Goal: Task Accomplishment & Management: Manage account settings

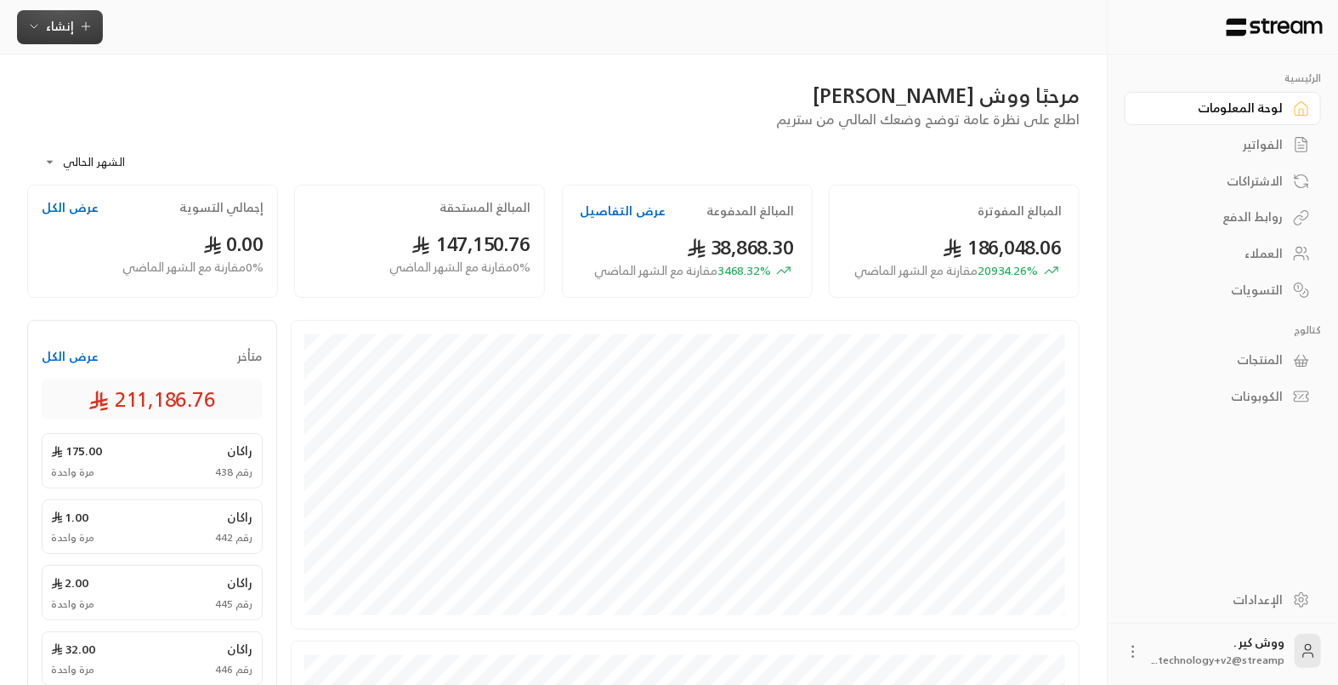
click at [31, 27] on icon "button" at bounding box center [34, 27] width 14 height 14
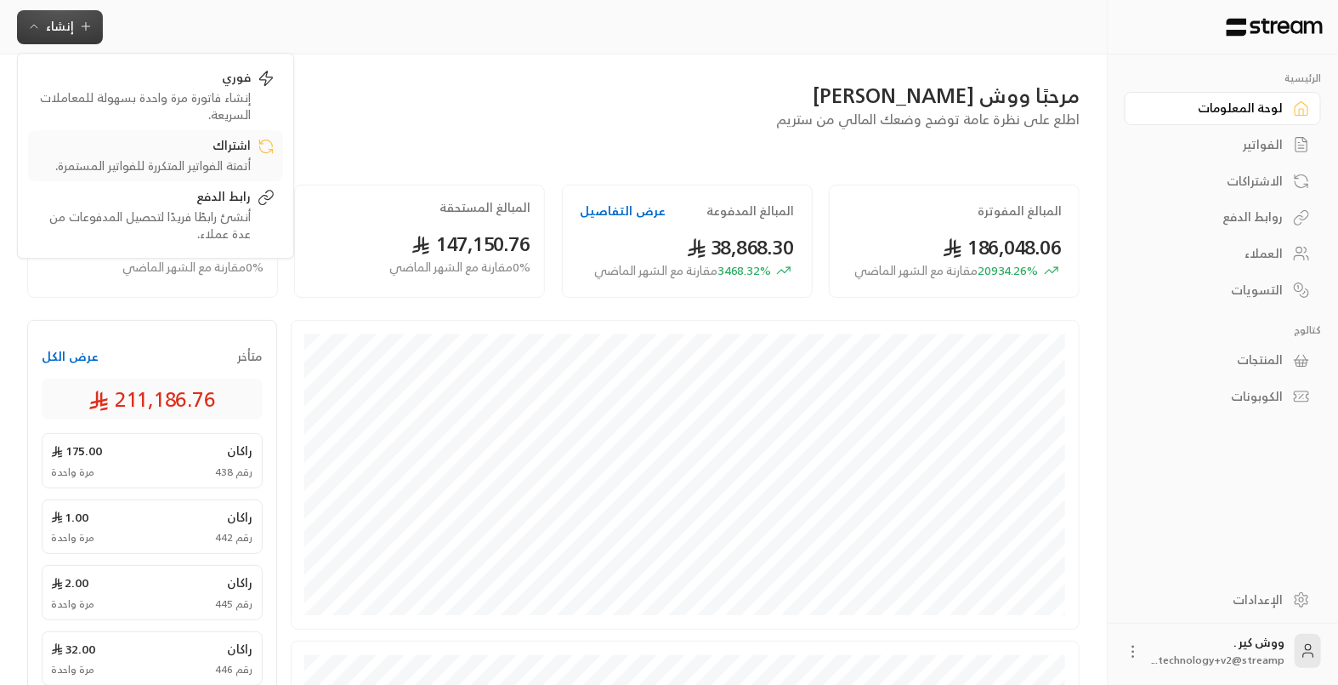
click at [184, 155] on div "اشتراك" at bounding box center [144, 147] width 214 height 20
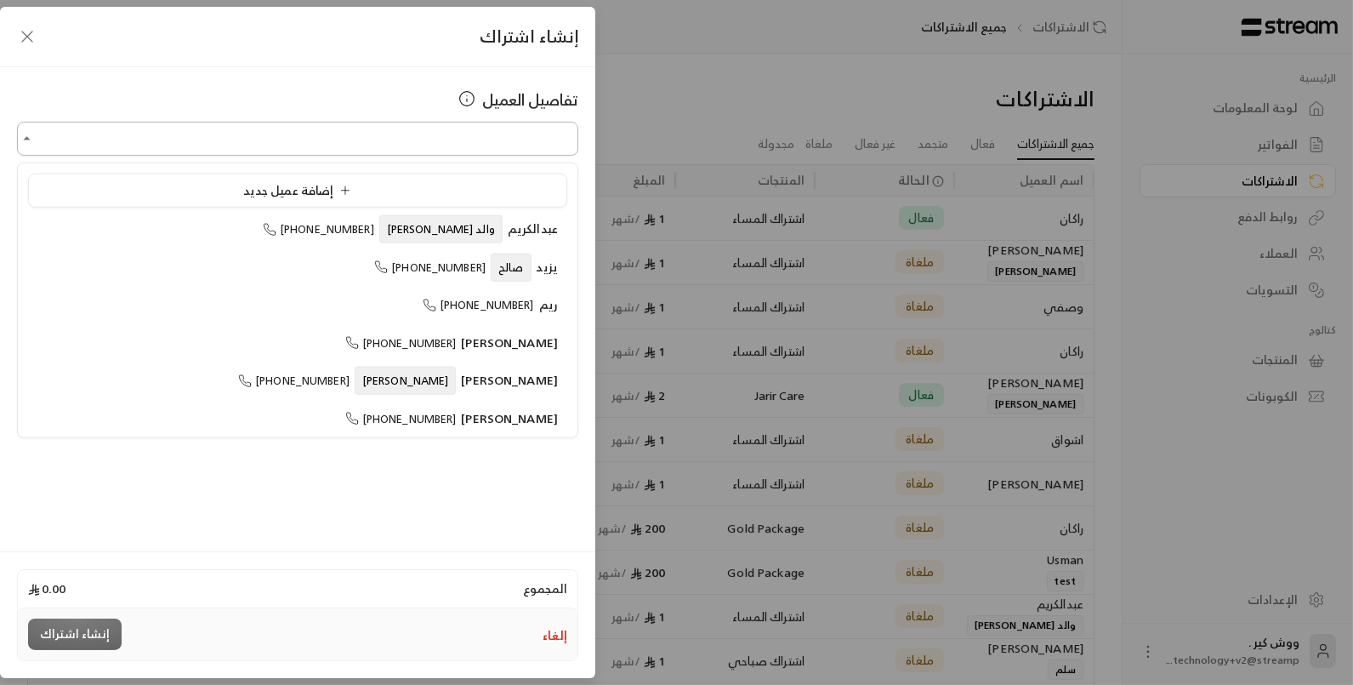
click at [183, 149] on input "اختر العميل" at bounding box center [297, 139] width 561 height 30
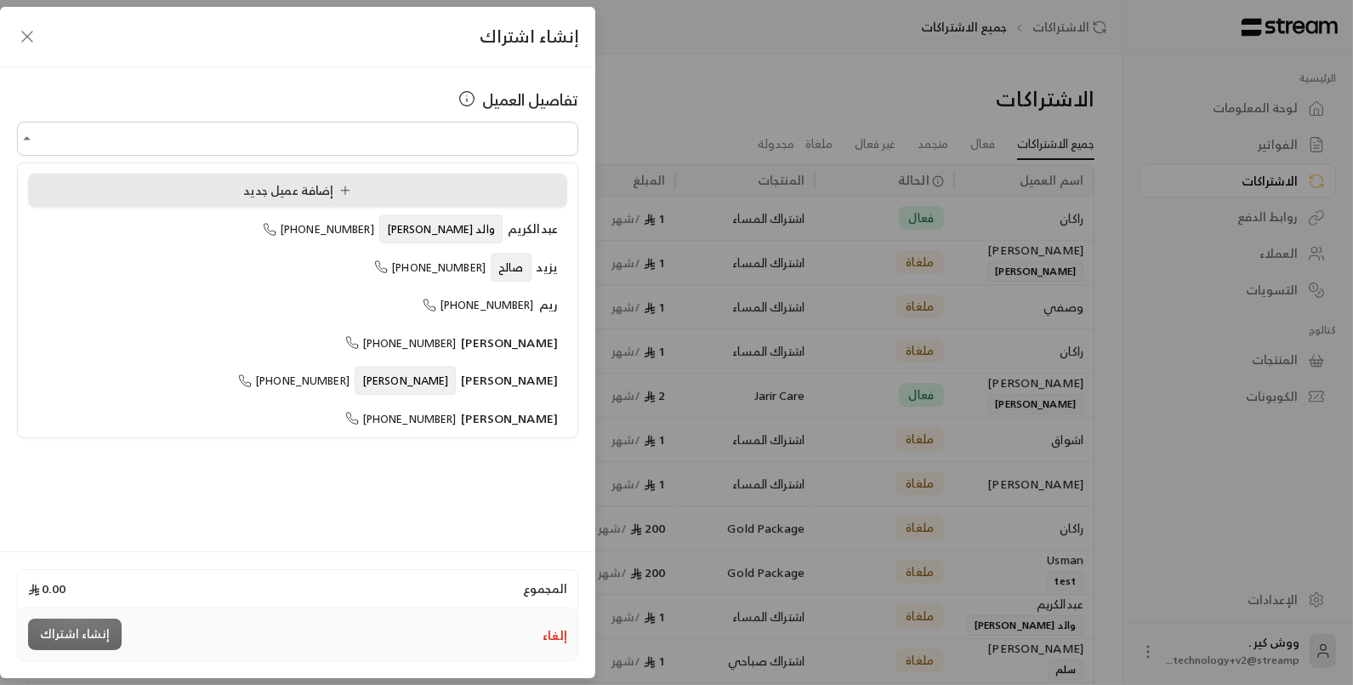
click at [226, 187] on div "إضافة عميل جديد" at bounding box center [297, 191] width 520 height 18
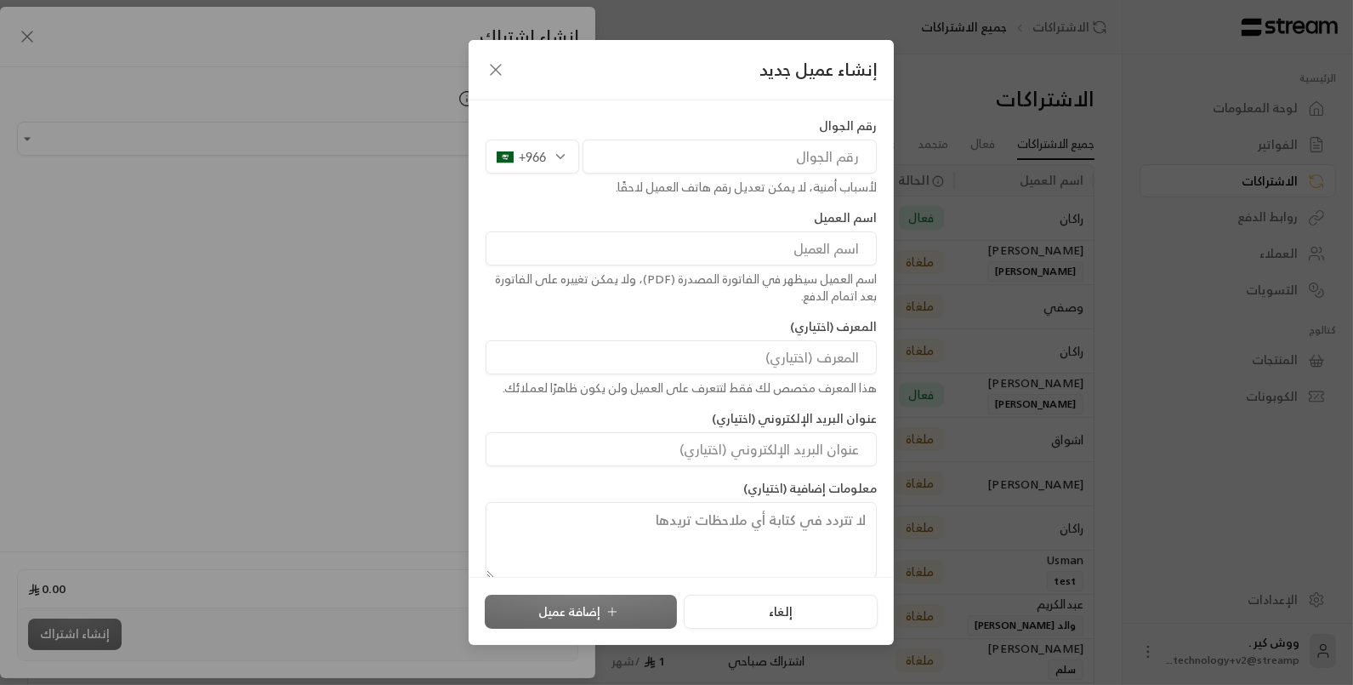
click at [640, 150] on input "tel" at bounding box center [729, 156] width 294 height 34
type input "541693303"
click at [774, 261] on input at bounding box center [681, 248] width 391 height 34
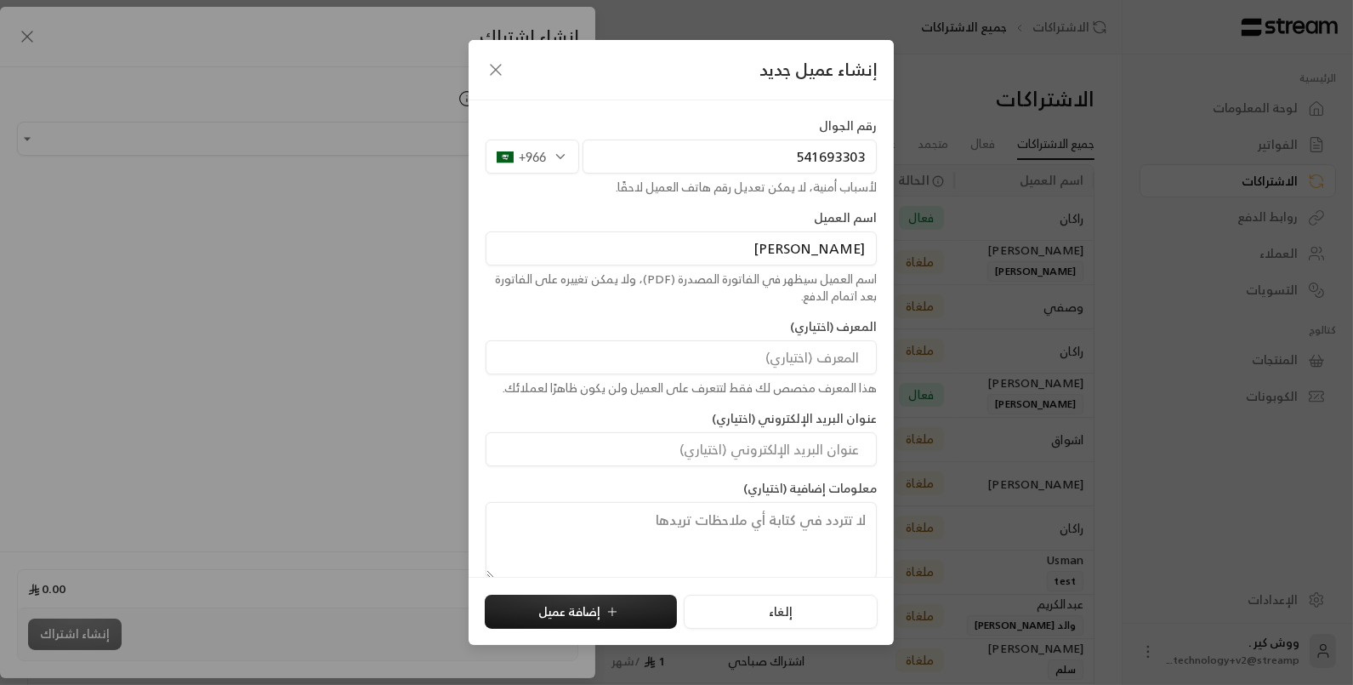
type input "[PERSON_NAME]"
click at [865, 360] on input at bounding box center [681, 357] width 391 height 34
click at [571, 611] on button "إضافة عميل" at bounding box center [581, 611] width 192 height 34
click at [581, 603] on button "إضافة عميل" at bounding box center [581, 611] width 192 height 34
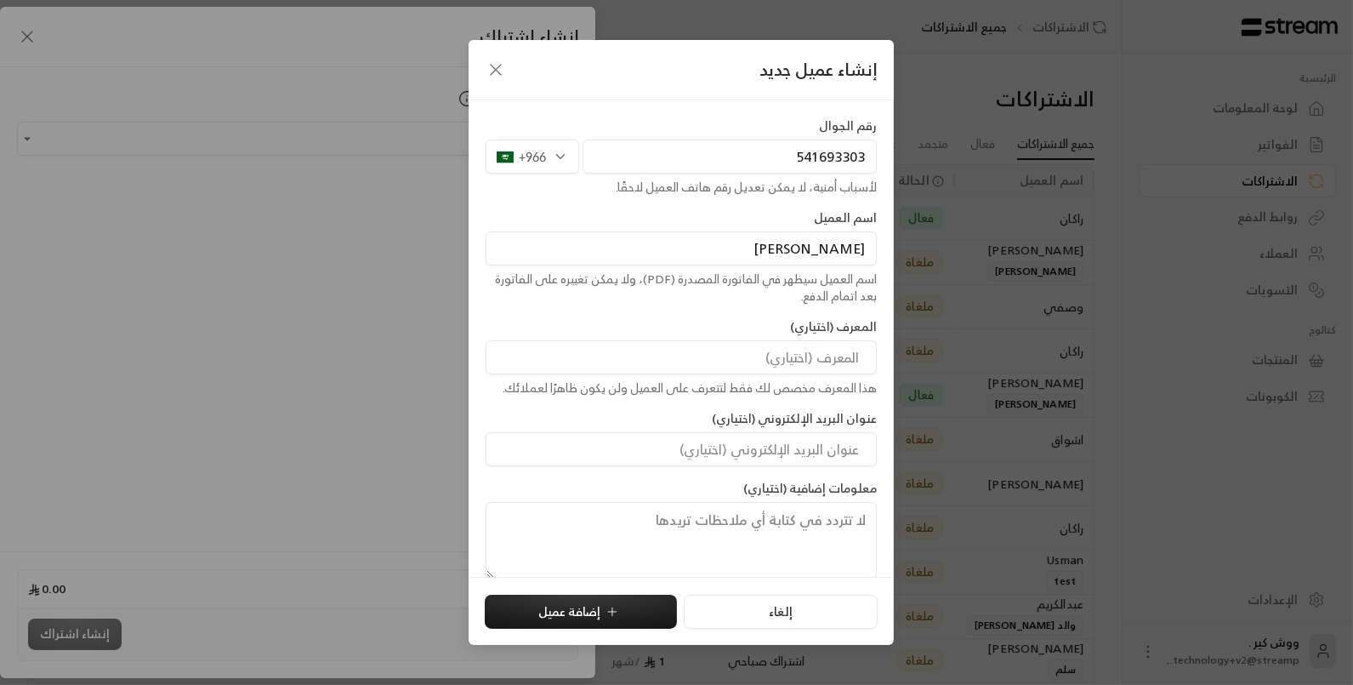
click at [978, 334] on div "إنشاء عميل جديد رقم الجوال +966 541693303 لأسباب أمنية، لا يمكن تعديل رقم هاتف …" at bounding box center [676, 342] width 1353 height 685
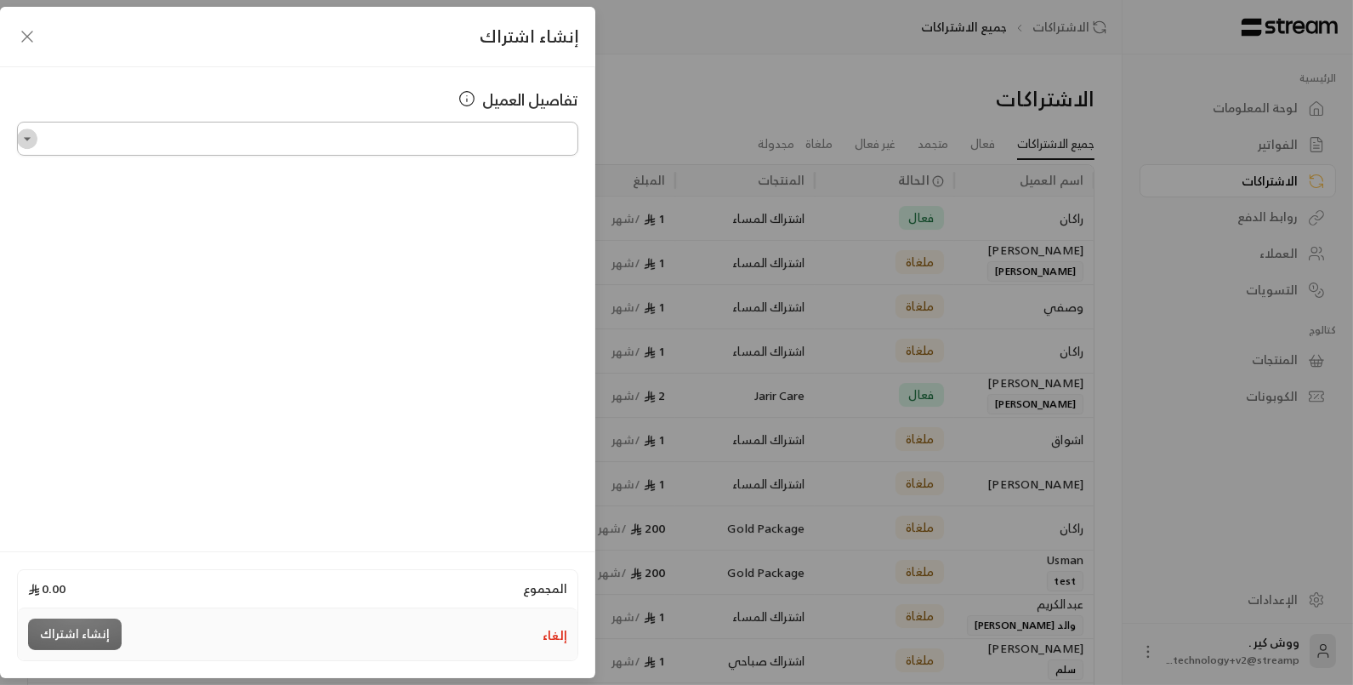
click at [27, 133] on icon "Open" at bounding box center [27, 138] width 17 height 17
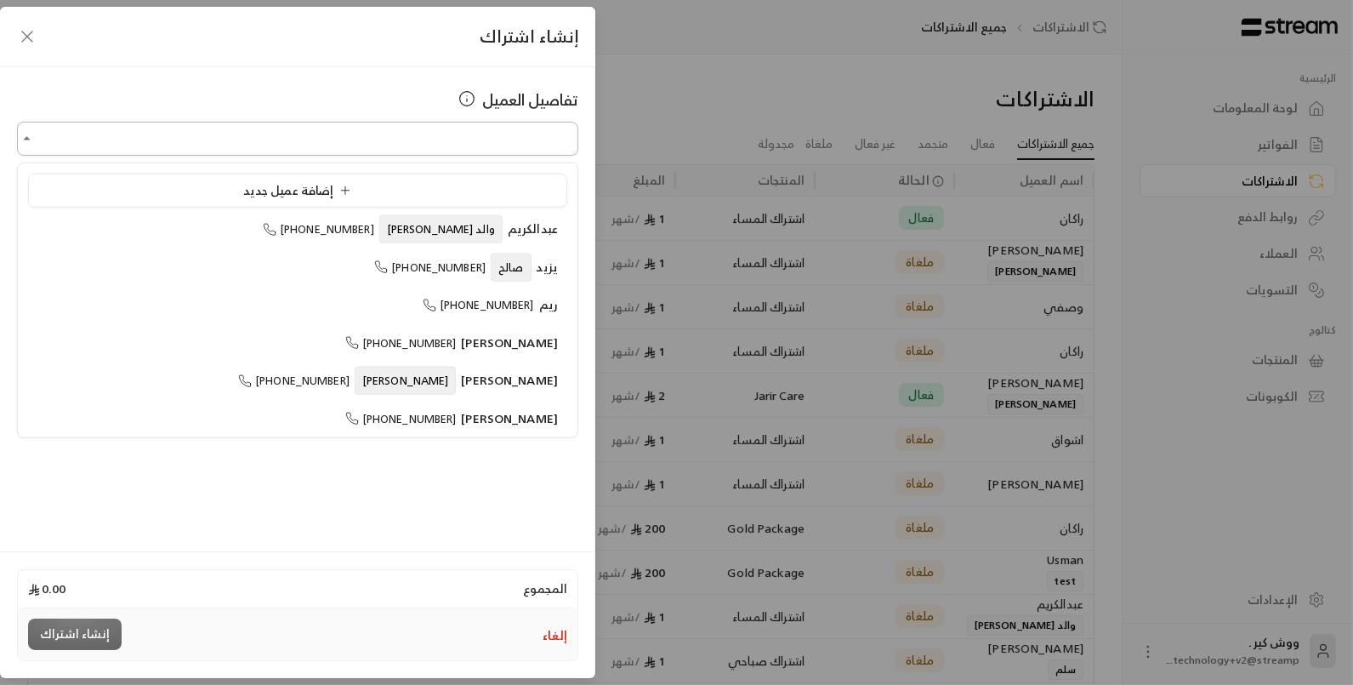
click at [170, 143] on input "اختر العميل" at bounding box center [297, 139] width 561 height 30
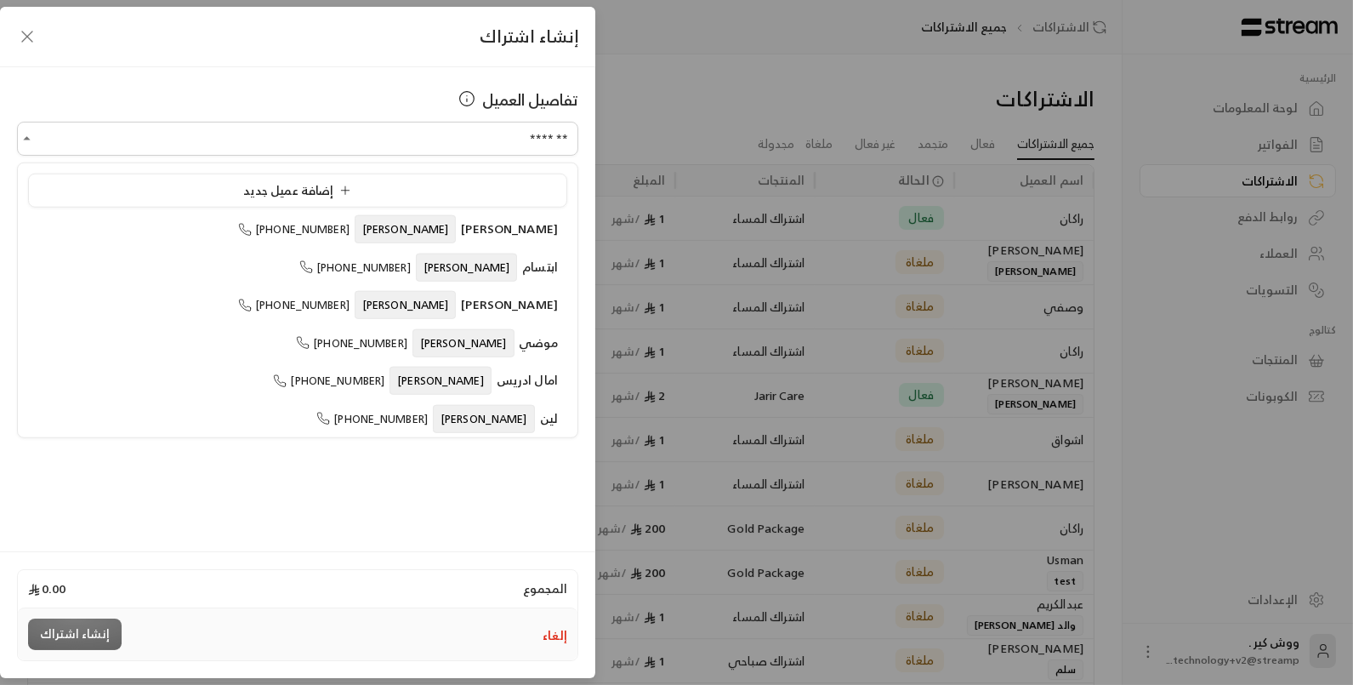
type input "*******"
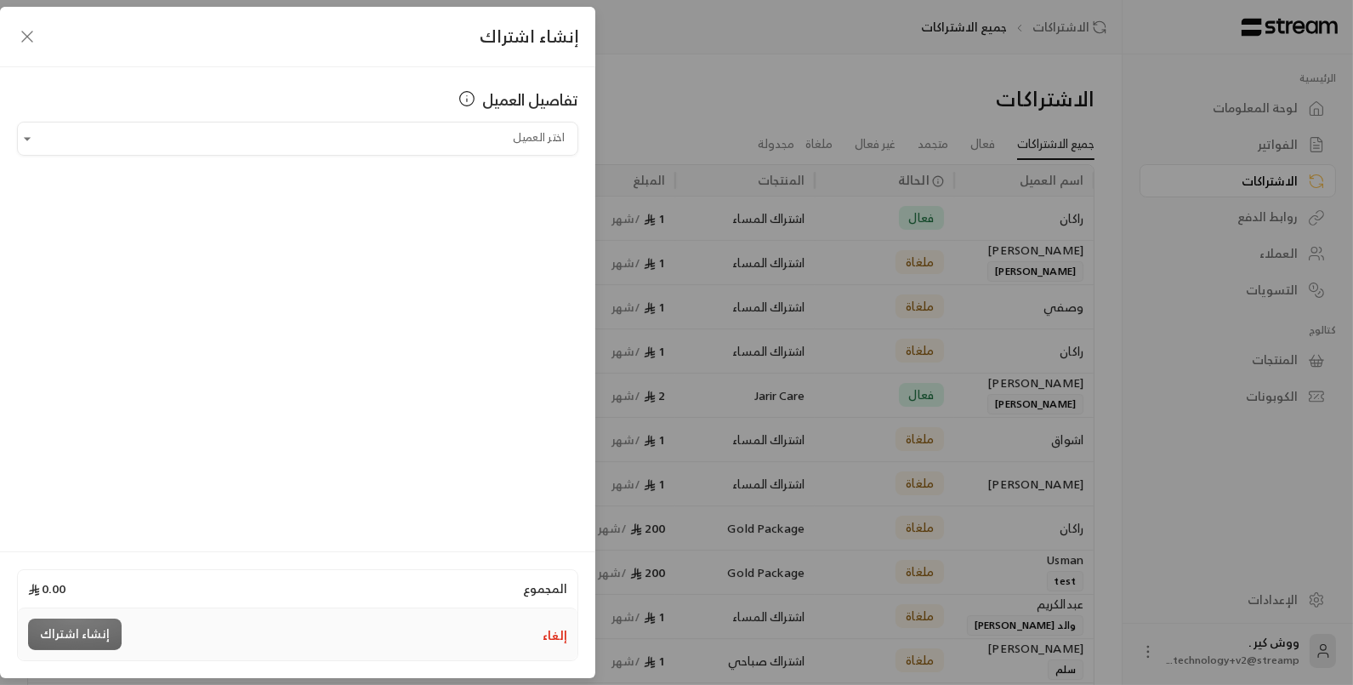
drag, startPoint x: 15, startPoint y: 265, endPoint x: 20, endPoint y: 303, distance: 37.8
click at [20, 303] on div "تفاصيل العميل اختر العميل اختر العميل" at bounding box center [297, 306] width 595 height 479
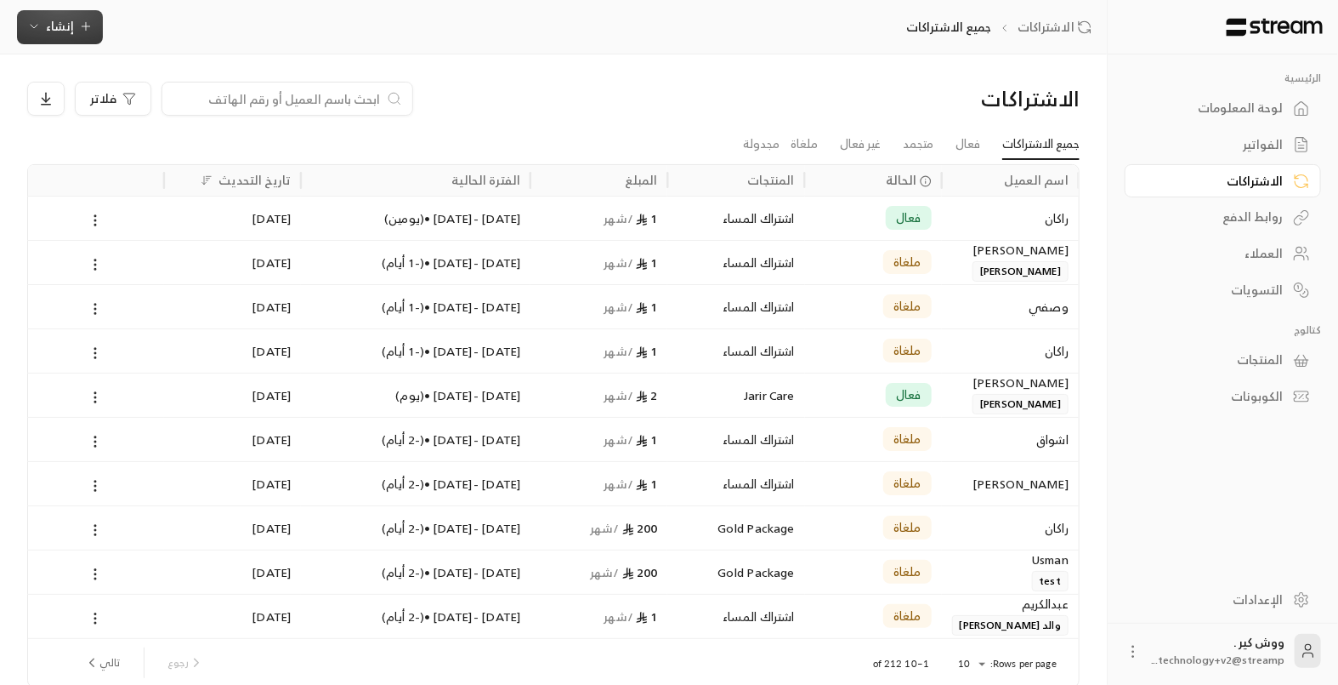
click at [40, 36] on span "إنشاء" at bounding box center [59, 25] width 65 height 21
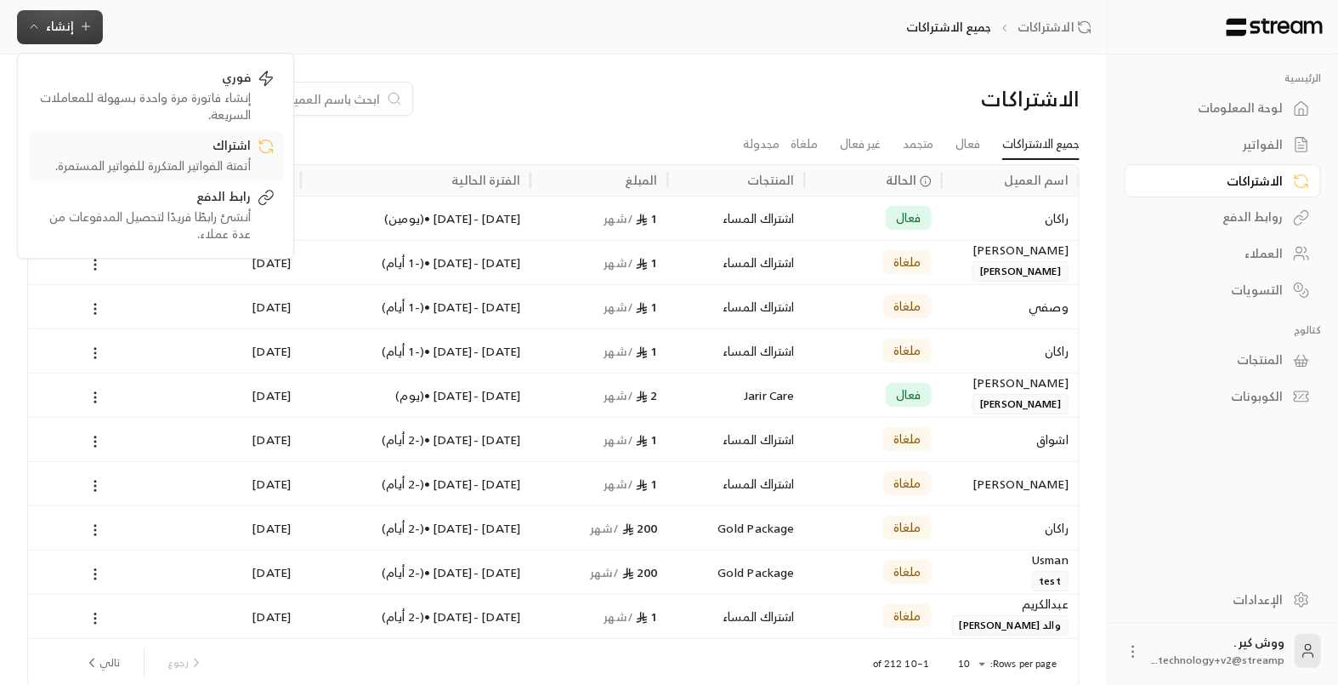
click at [145, 167] on div "أتمتة الفواتير المتكررة للفواتير المستمرة." at bounding box center [144, 165] width 214 height 17
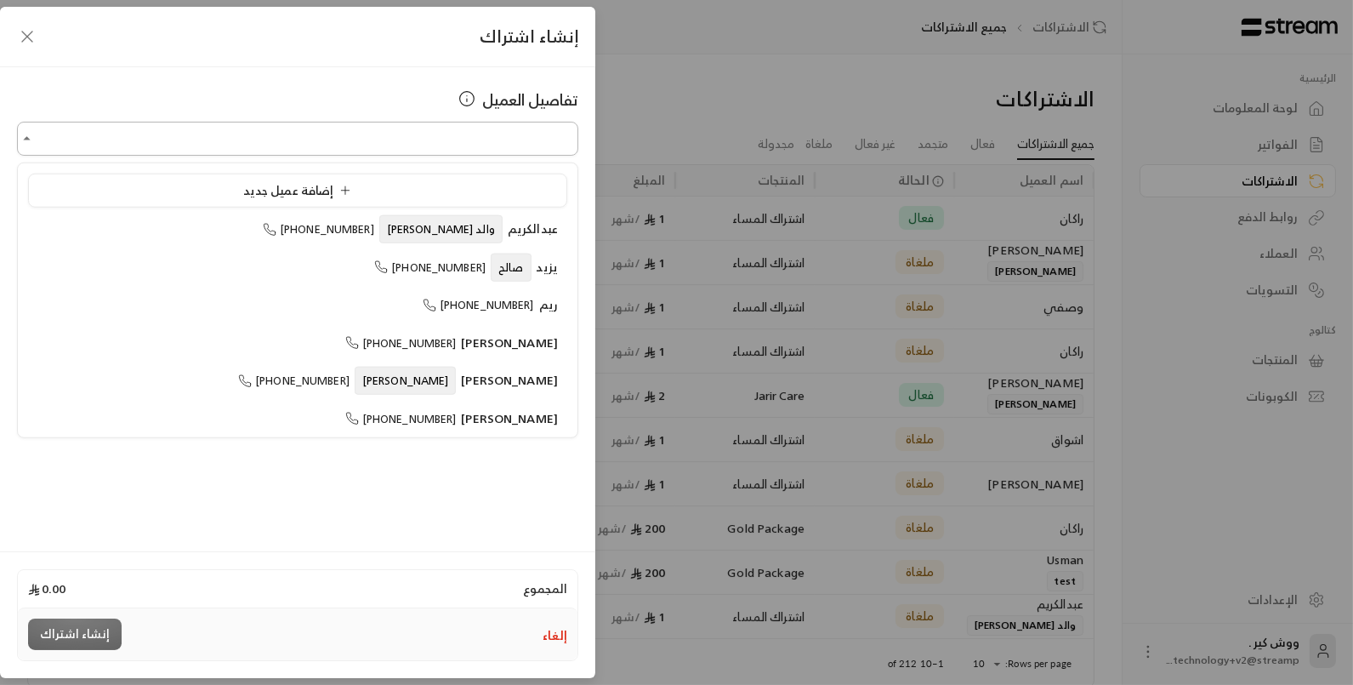
click at [187, 142] on input "اختر العميل" at bounding box center [297, 139] width 561 height 30
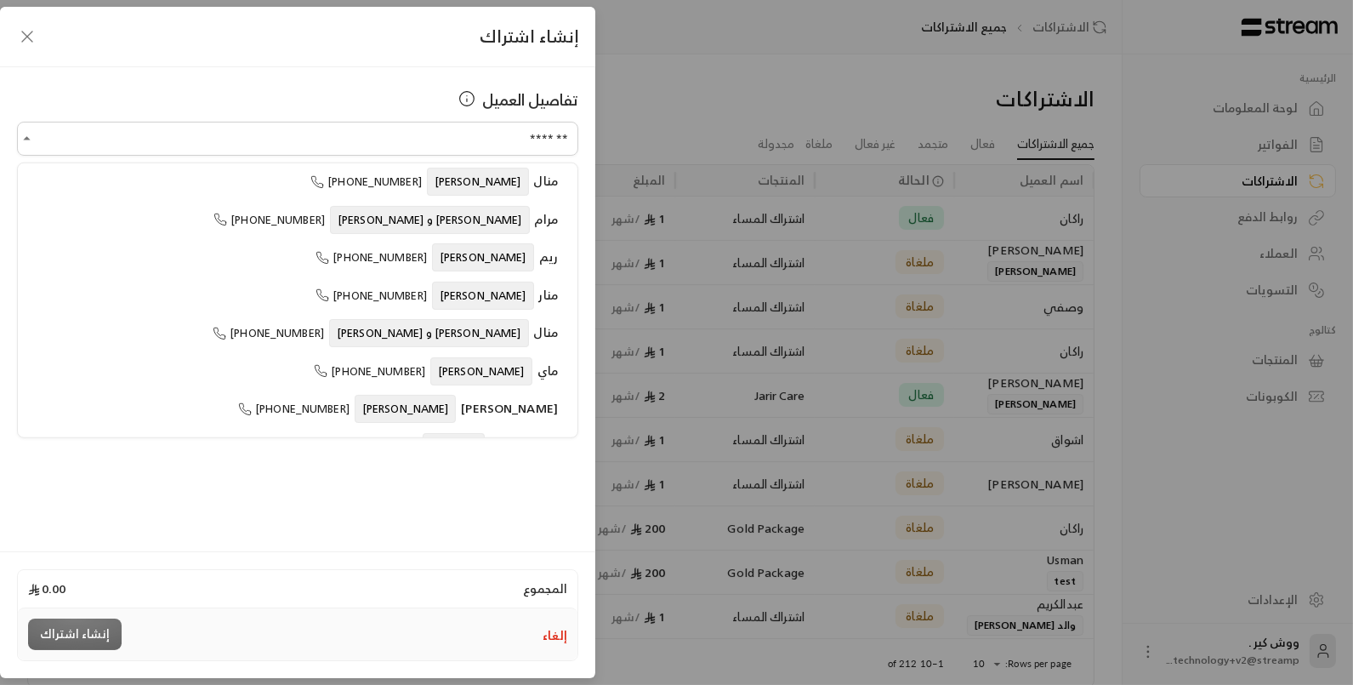
scroll to position [364, 0]
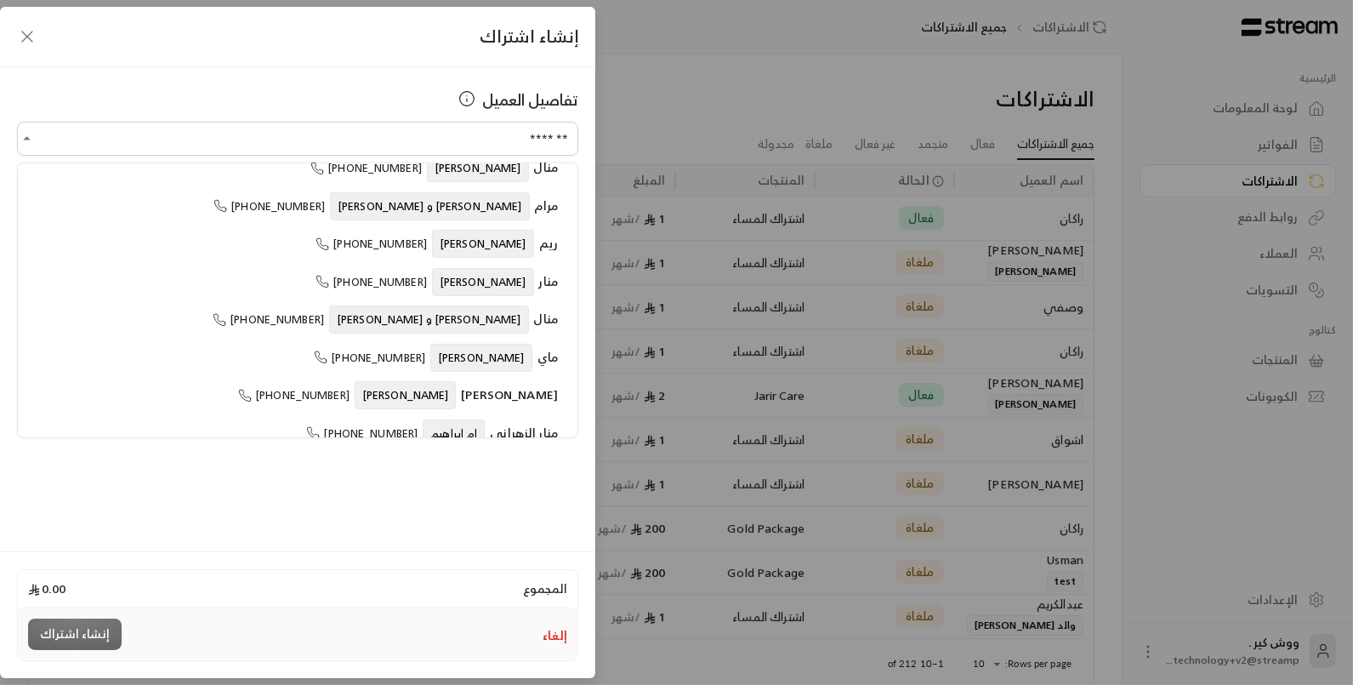
type input "*******"
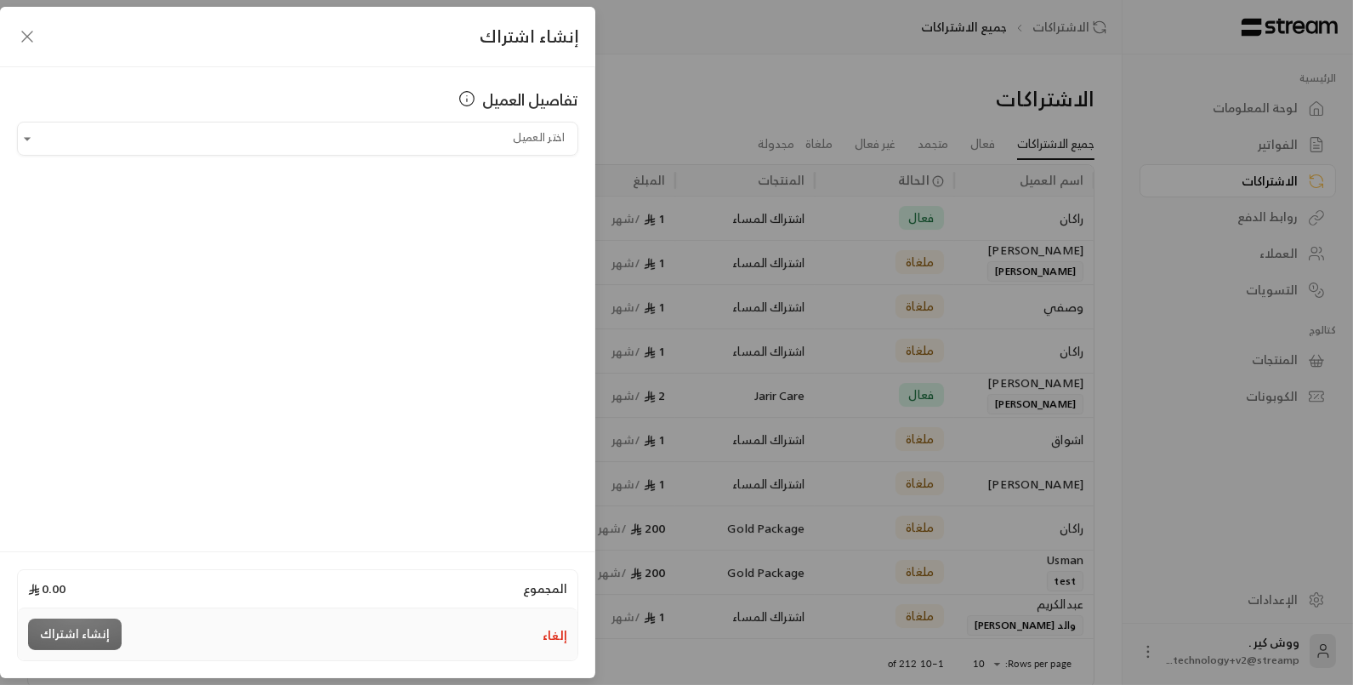
click at [106, 508] on div "تفاصيل العميل اختر العميل اختر العميل" at bounding box center [297, 306] width 595 height 479
click at [209, 163] on div "تفاصيل العميل اختر العميل اختر العميل" at bounding box center [297, 306] width 595 height 479
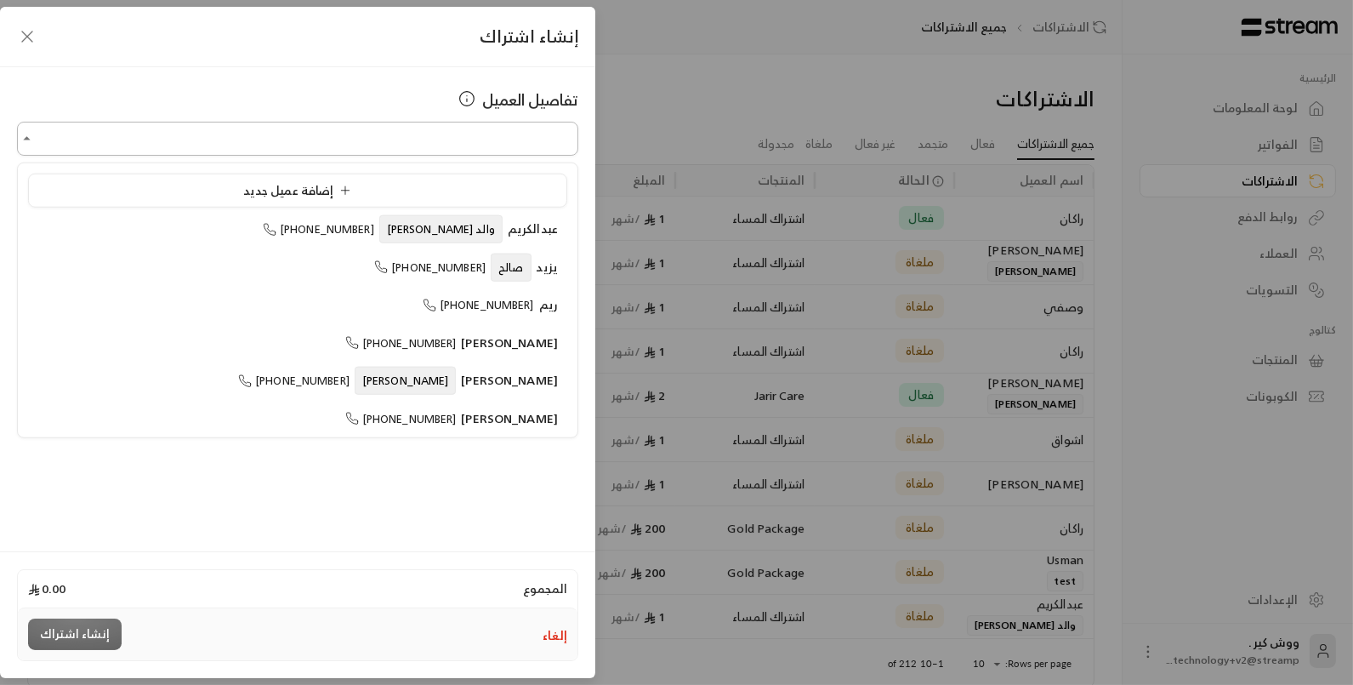
click at [37, 141] on input "اختر العميل" at bounding box center [297, 139] width 561 height 30
click at [211, 207] on ul "إضافة عميل جديد [PERSON_NAME] والد [PERSON_NAME] [PHONE_NUMBER] [PERSON_NAME] […" at bounding box center [298, 300] width 560 height 274
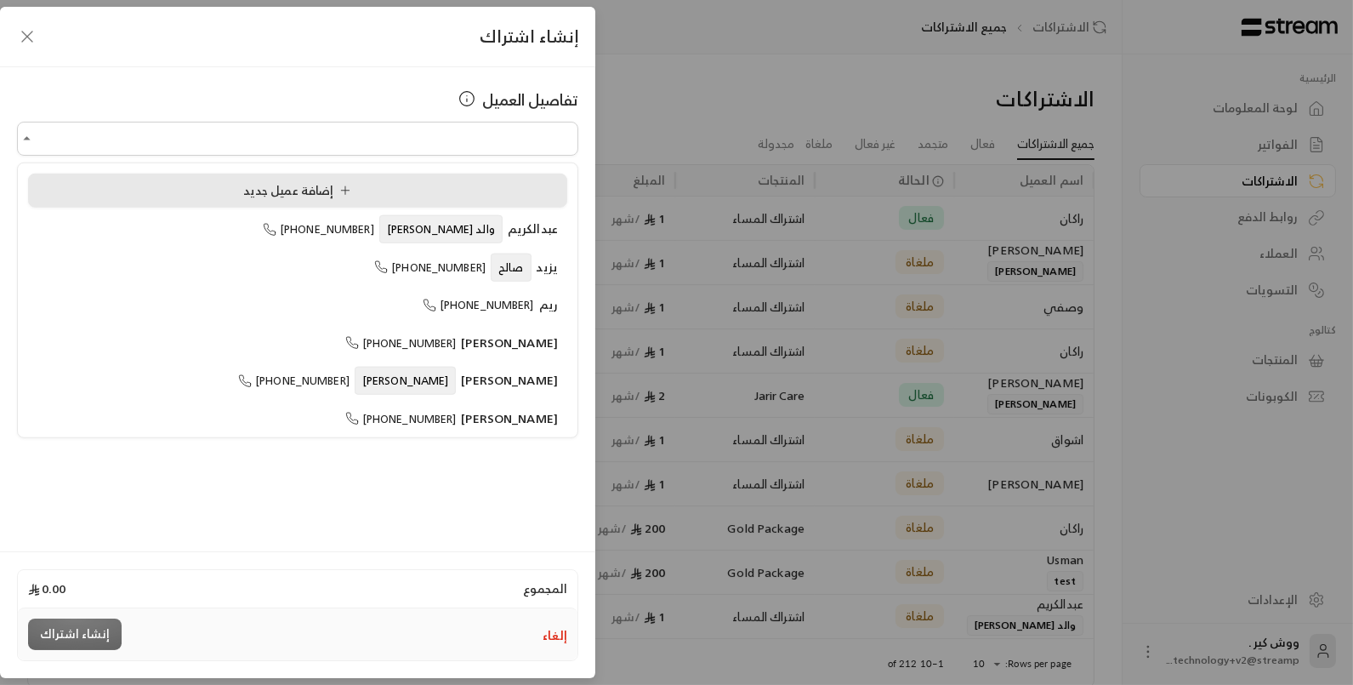
click at [236, 204] on li "إضافة عميل جديد" at bounding box center [297, 190] width 539 height 34
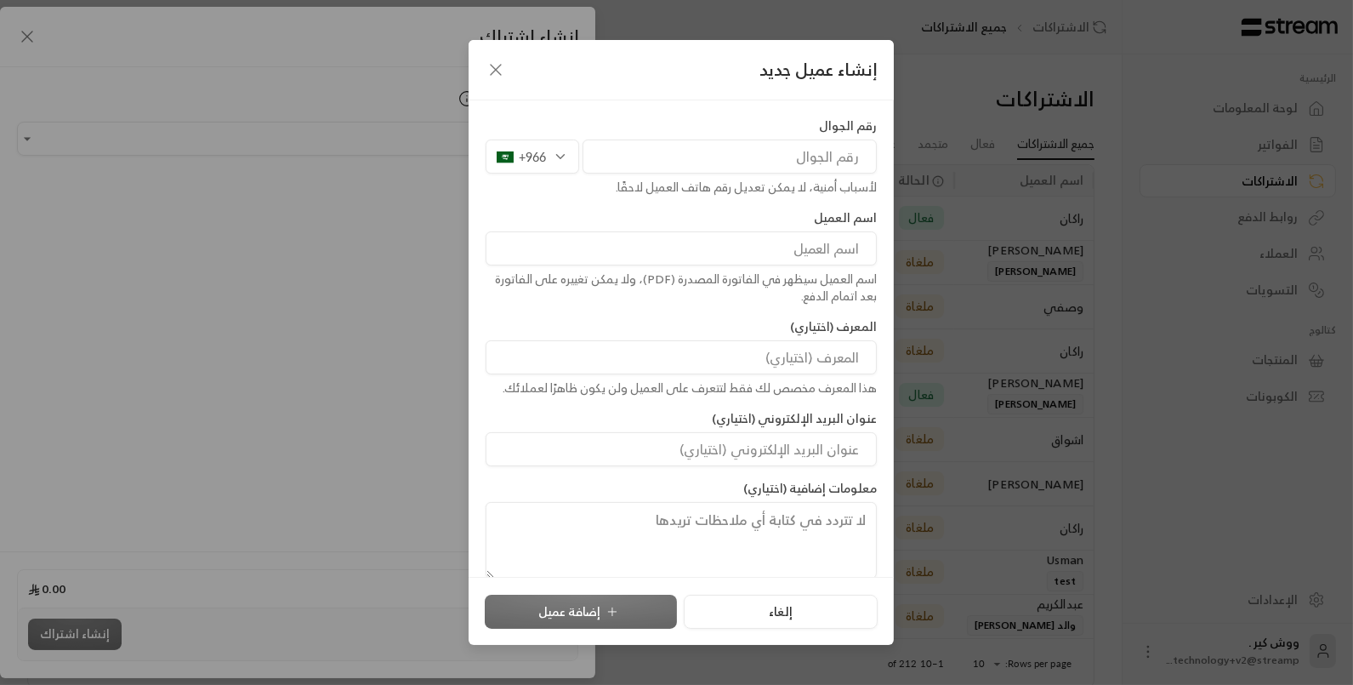
click at [698, 168] on input "tel" at bounding box center [729, 156] width 294 height 34
type input "0541693303"
type input "[PERSON_NAME]"
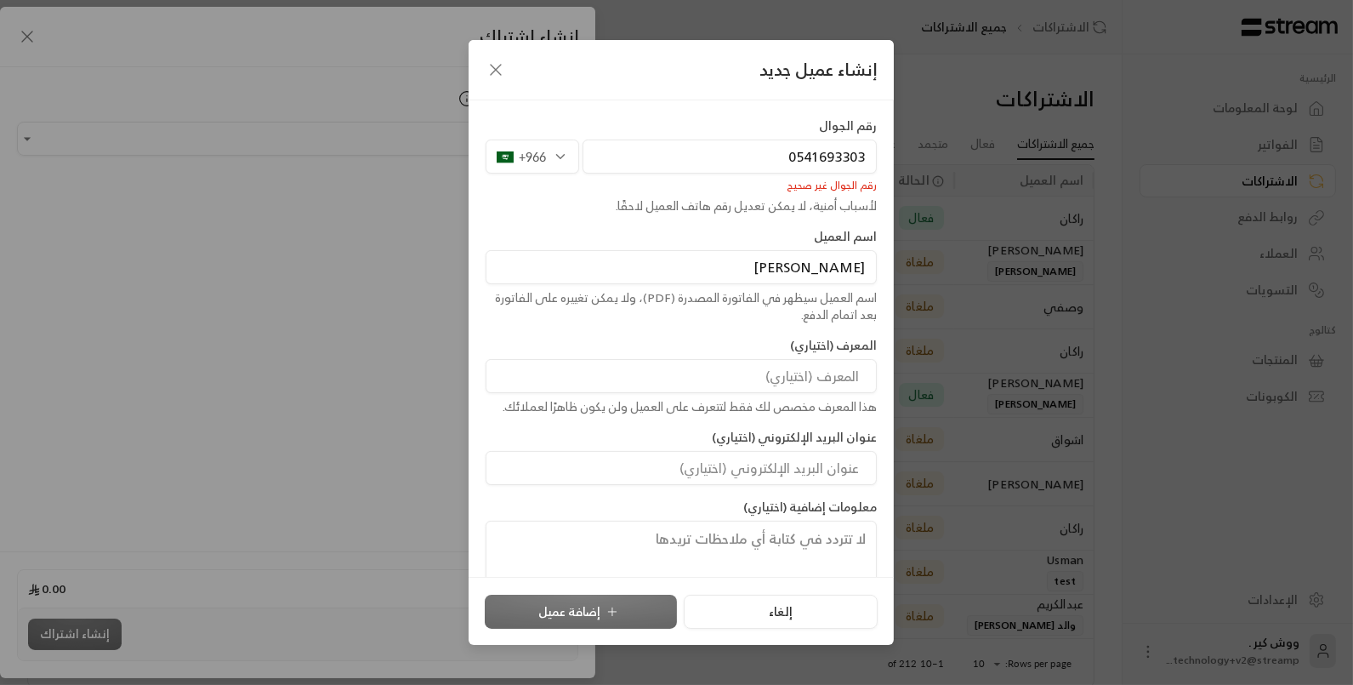
click at [786, 159] on input "0541693303" at bounding box center [729, 156] width 294 height 34
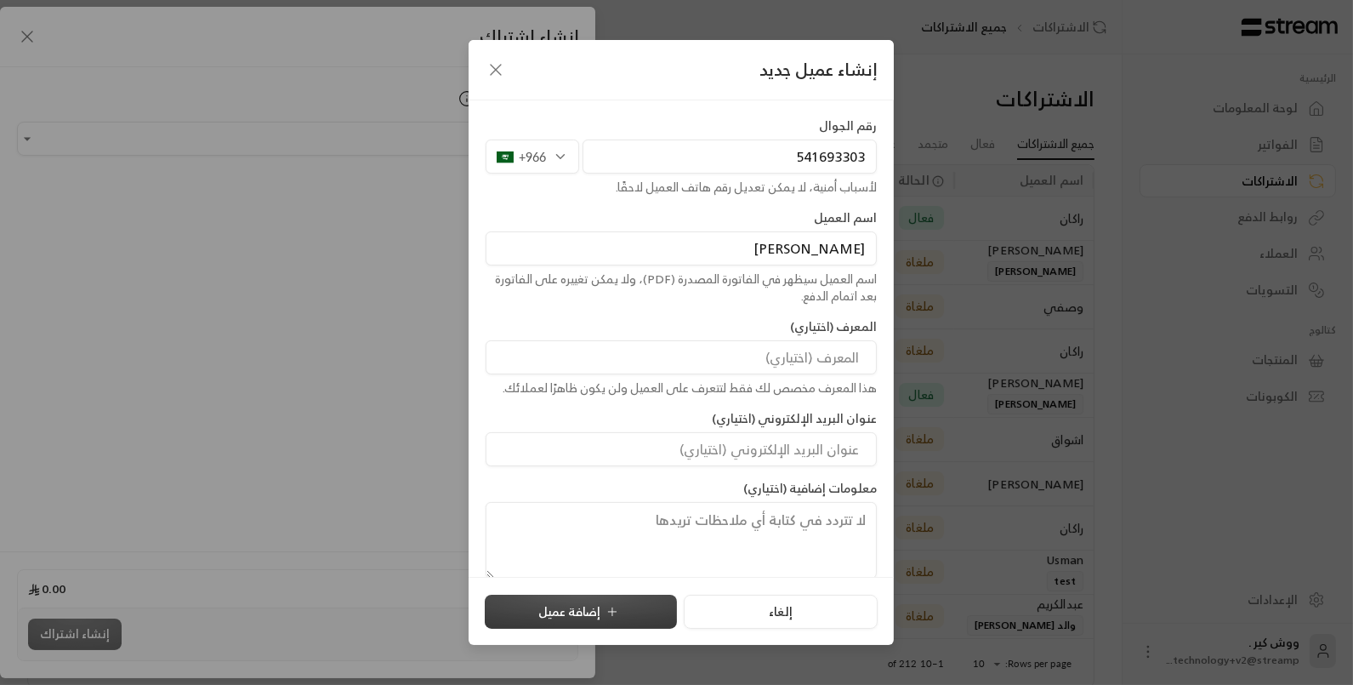
type input "541693303"
click at [577, 614] on button "إضافة عميل" at bounding box center [581, 611] width 192 height 34
type input "**********"
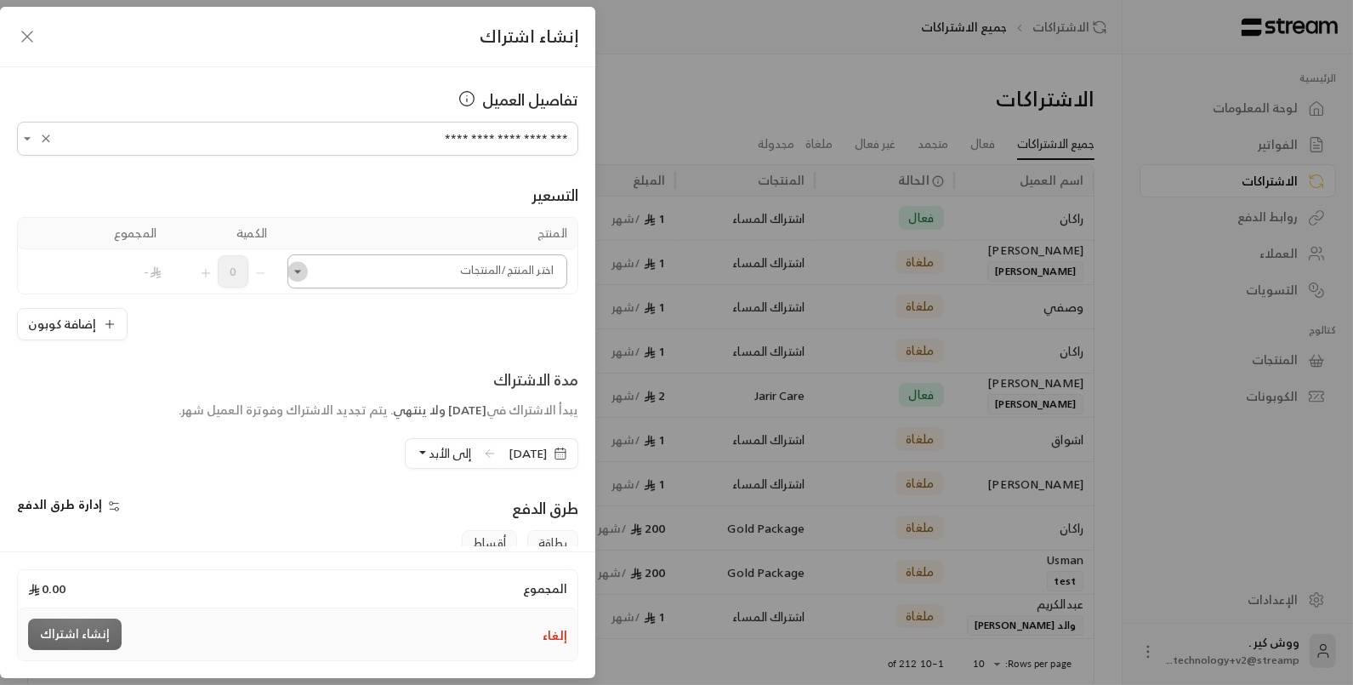
click at [306, 273] on icon "Open" at bounding box center [297, 271] width 17 height 17
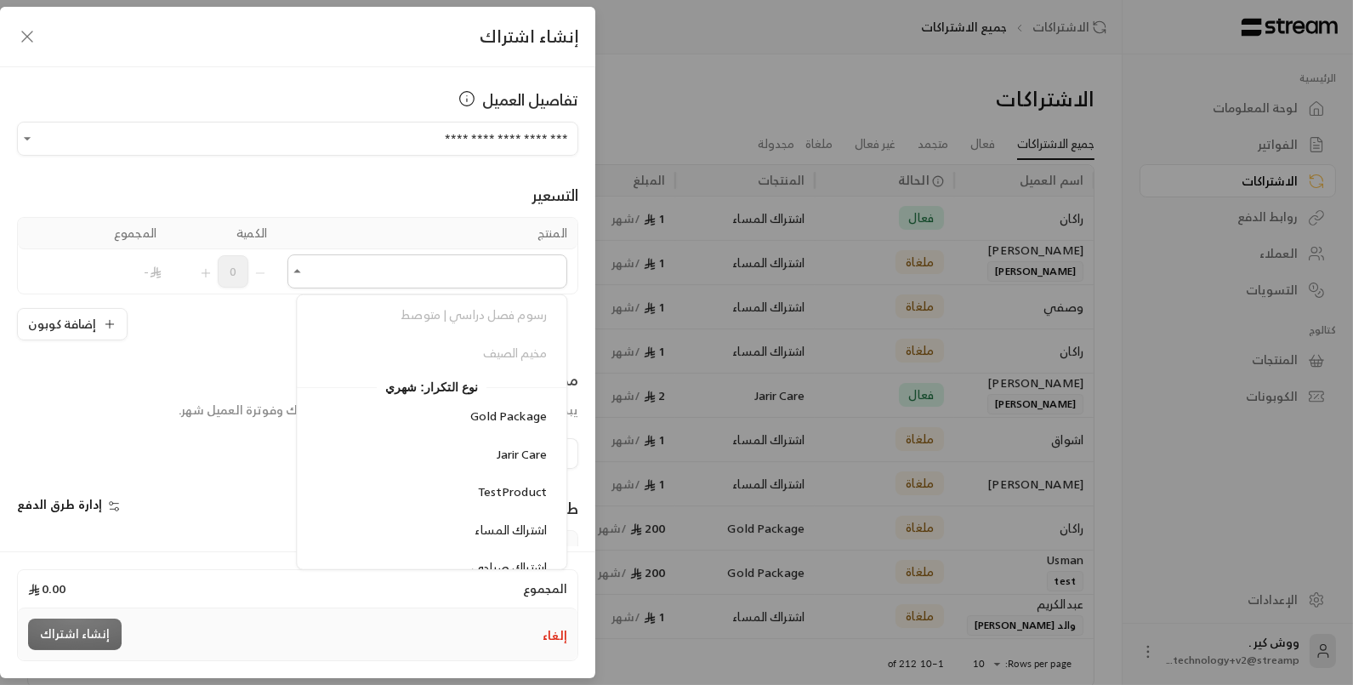
scroll to position [916, 0]
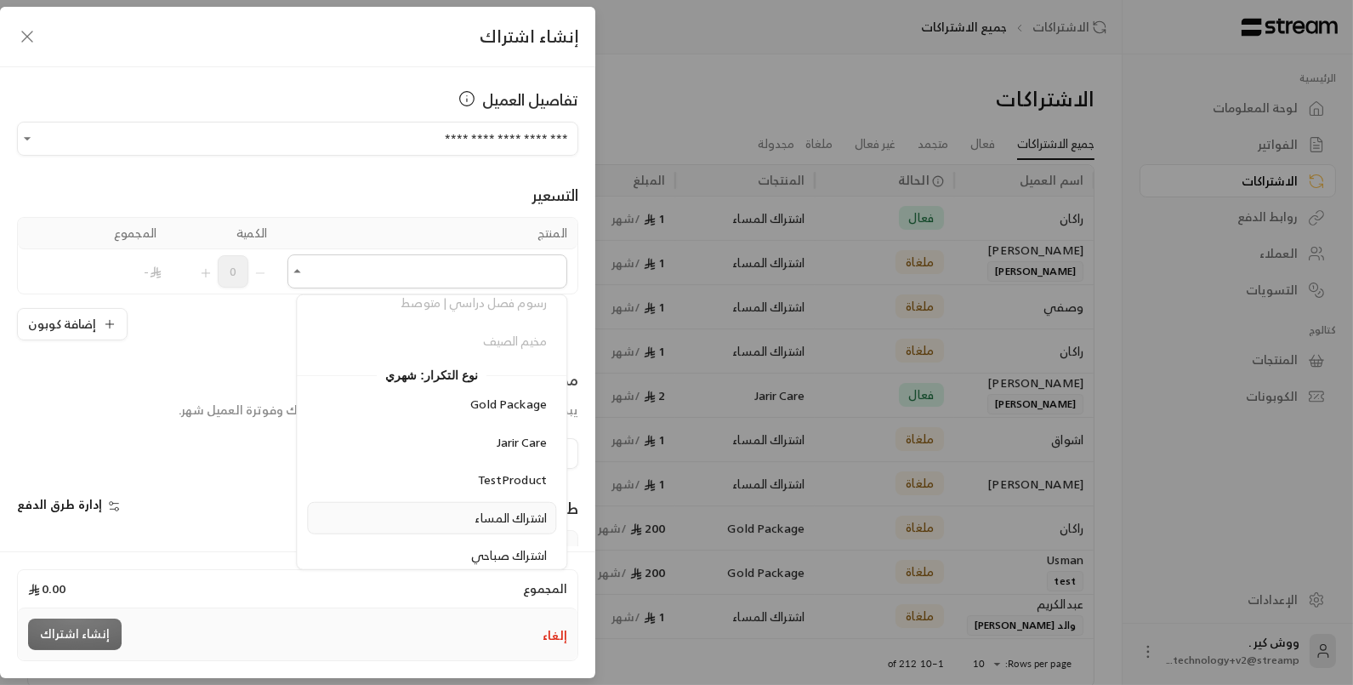
click at [402, 501] on li "اشتراك المساء" at bounding box center [431, 517] width 249 height 33
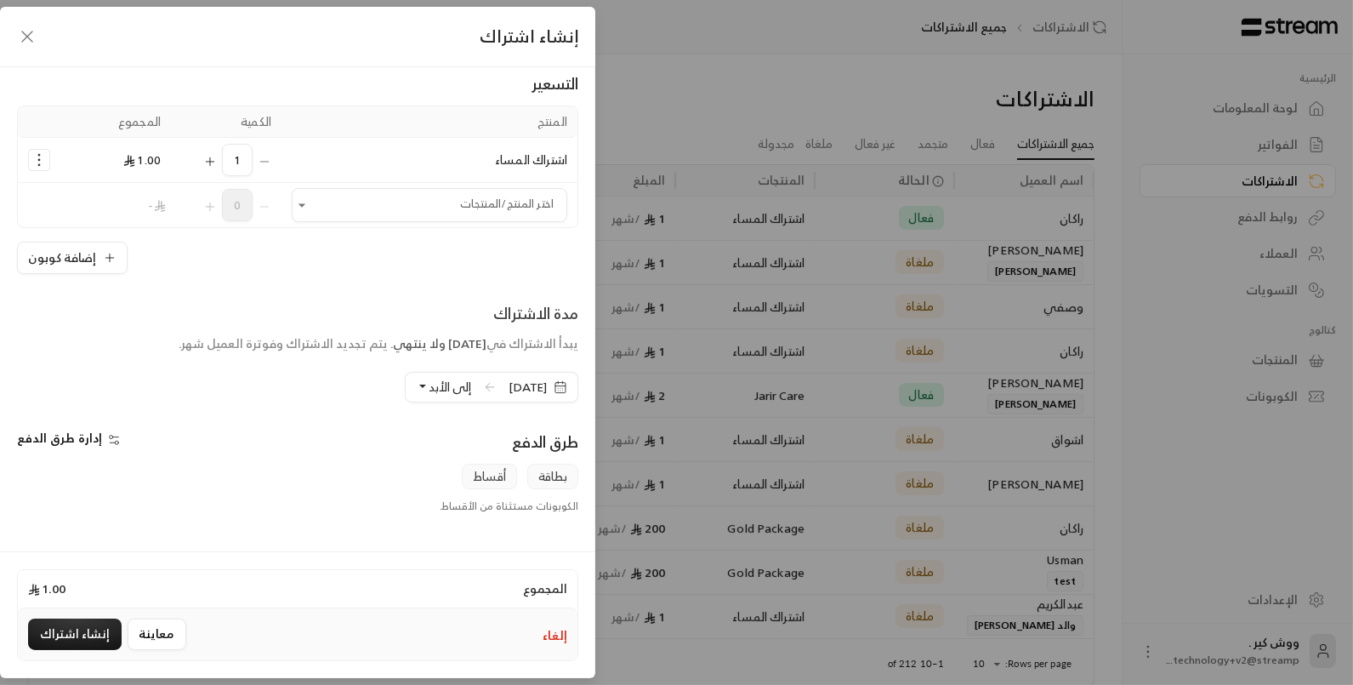
scroll to position [113, 0]
click at [60, 442] on span "إدارة طرق الدفع" at bounding box center [59, 435] width 85 height 21
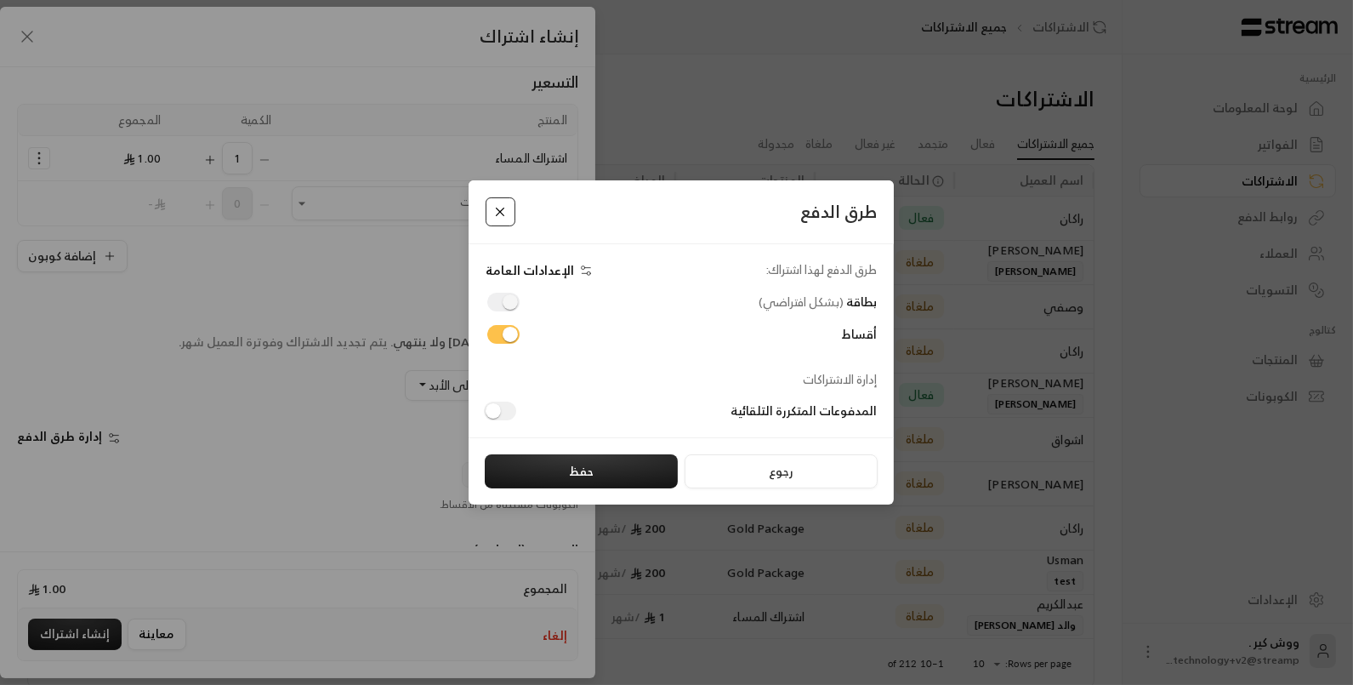
click at [504, 212] on button "Close" at bounding box center [501, 212] width 30 height 30
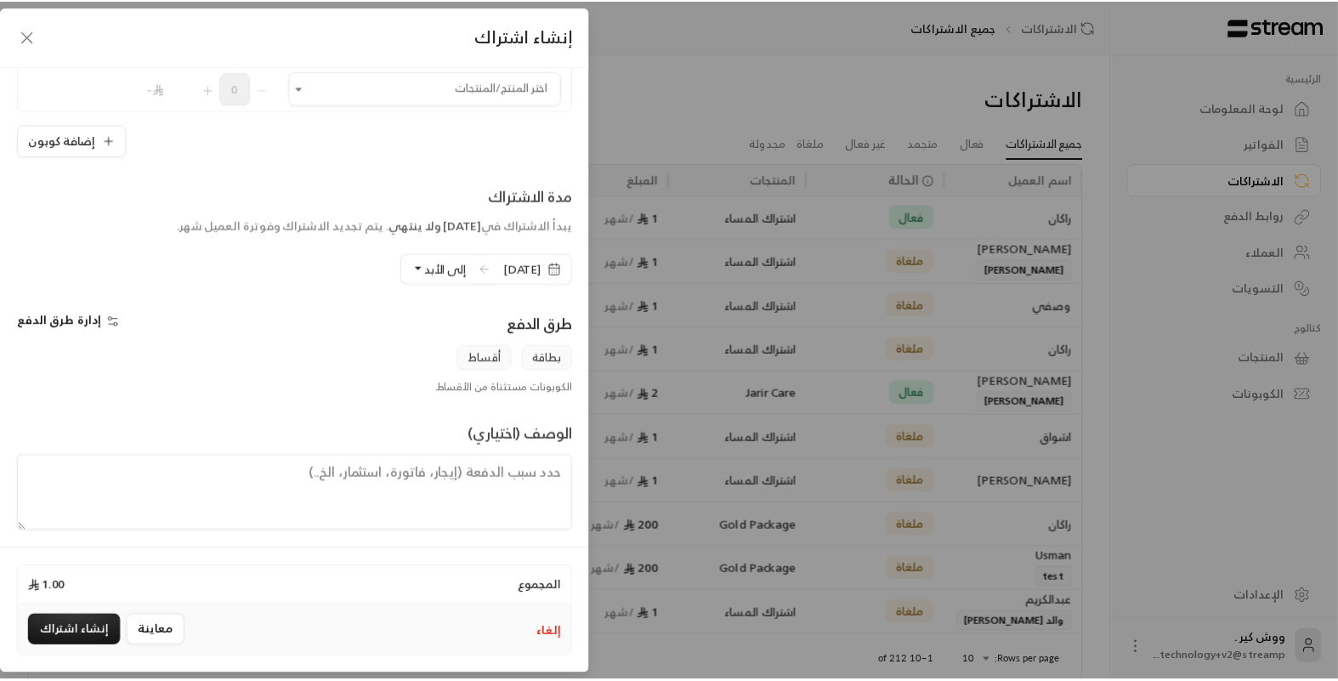
scroll to position [230, 0]
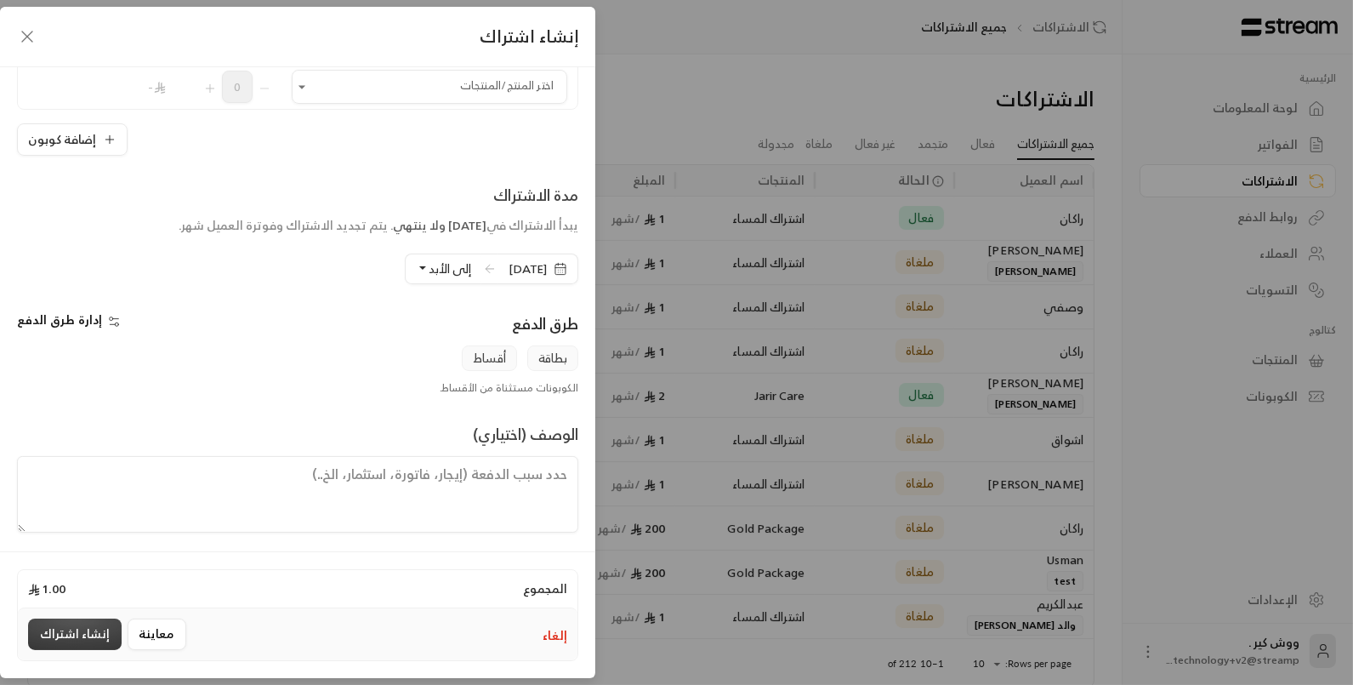
click at [53, 639] on button "إنشاء اشتراك" at bounding box center [75, 633] width 94 height 31
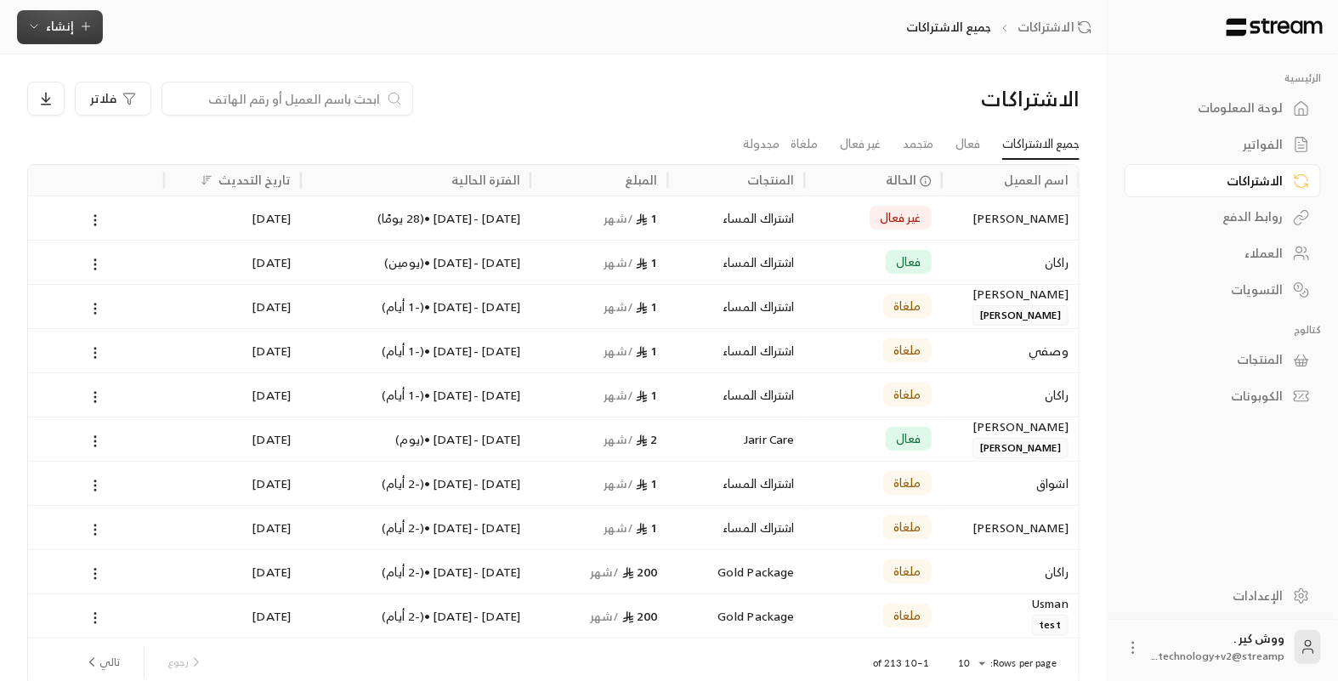
click at [49, 31] on span "إنشاء" at bounding box center [60, 25] width 28 height 21
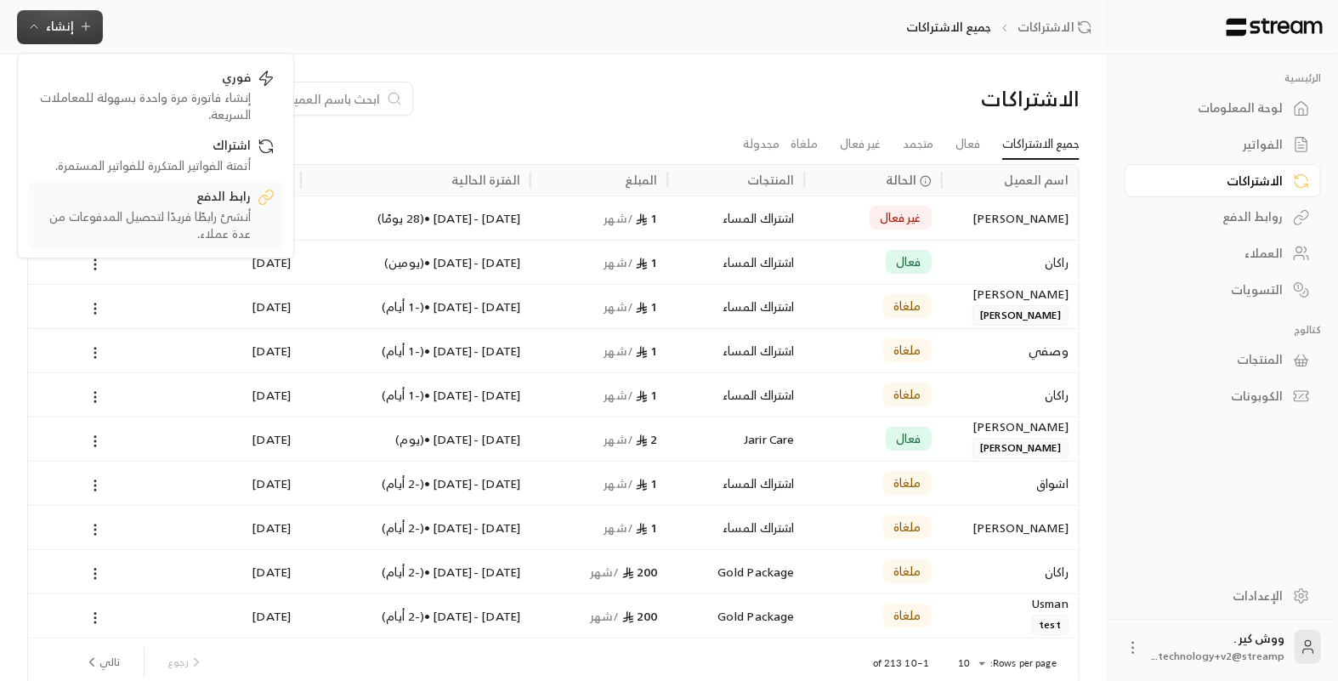
click at [137, 207] on div "رابط الدفع" at bounding box center [144, 198] width 214 height 20
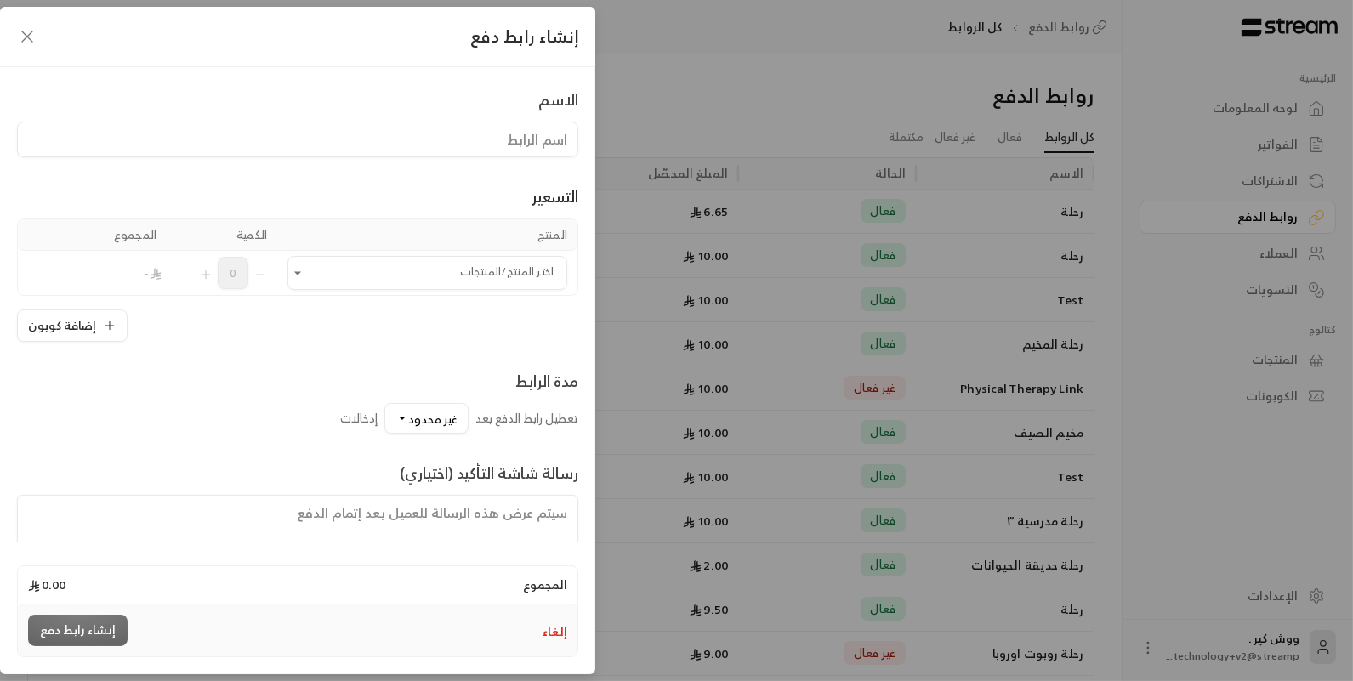
click at [396, 149] on input at bounding box center [297, 140] width 561 height 36
type input "رحلة"
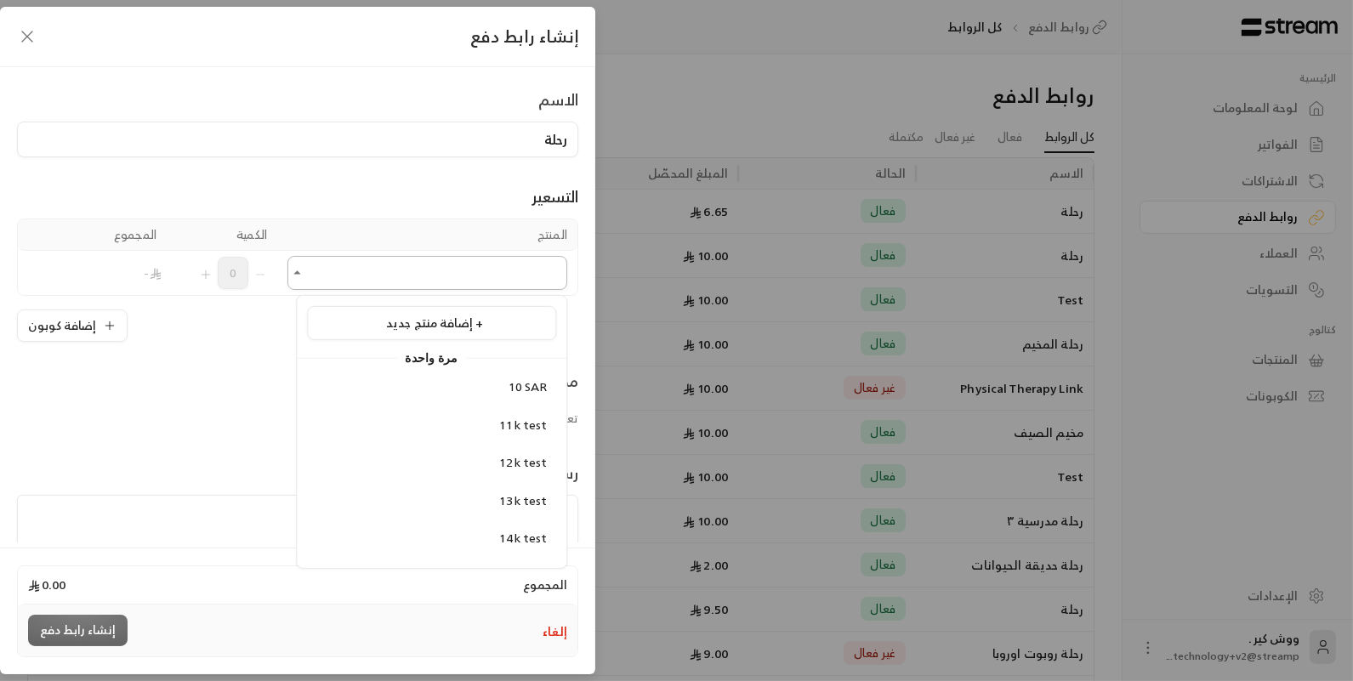
click at [554, 267] on input "اختر المنتج/المنتجات" at bounding box center [427, 273] width 280 height 30
click at [439, 424] on div "11k test" at bounding box center [431, 425] width 230 height 18
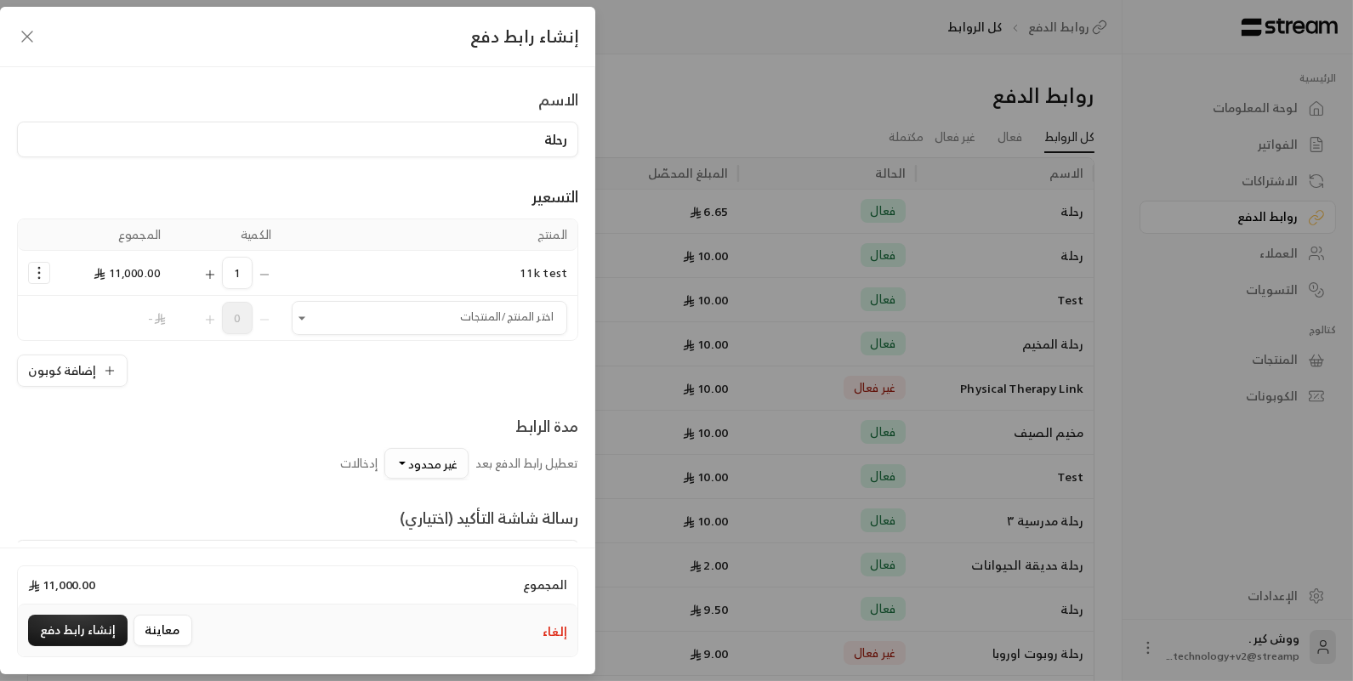
click at [428, 468] on span "غير محدود" at bounding box center [432, 463] width 49 height 21
click at [422, 196] on div "10" at bounding box center [348, 205] width 204 height 18
click at [27, 44] on icon "button" at bounding box center [27, 36] width 20 height 20
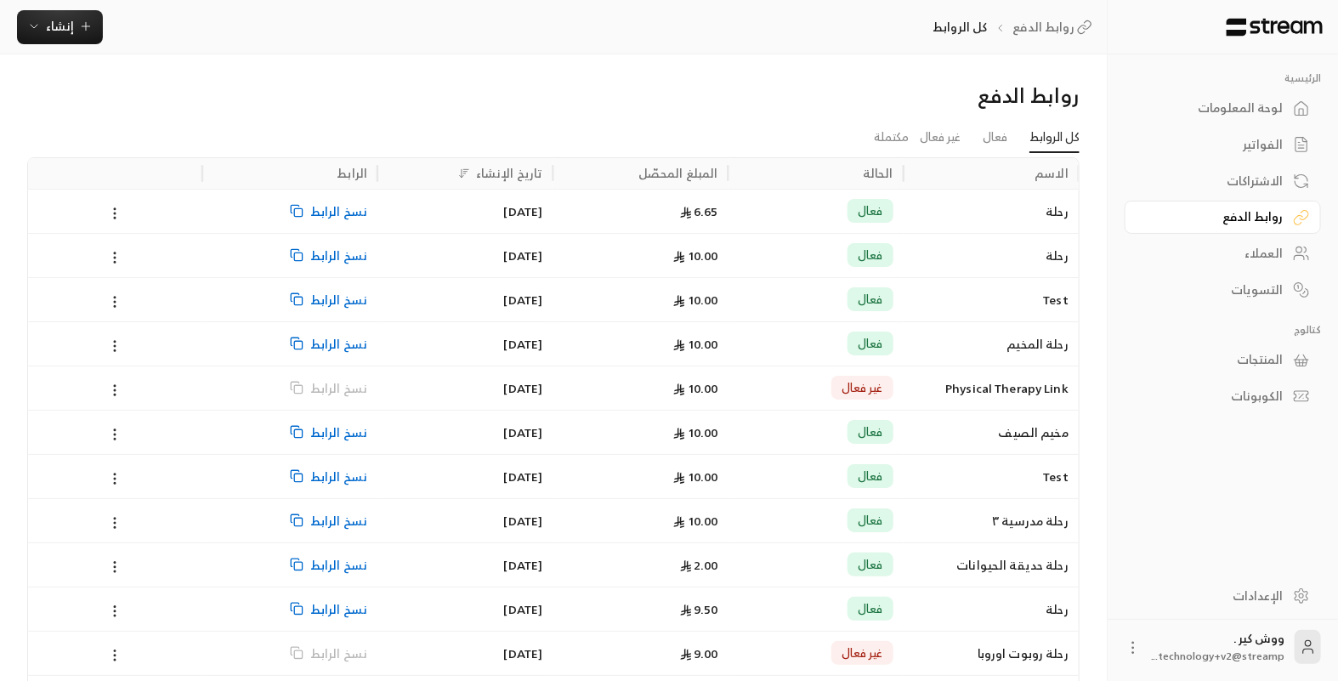
click at [327, 219] on span "نسخ الرابط" at bounding box center [338, 211] width 57 height 43
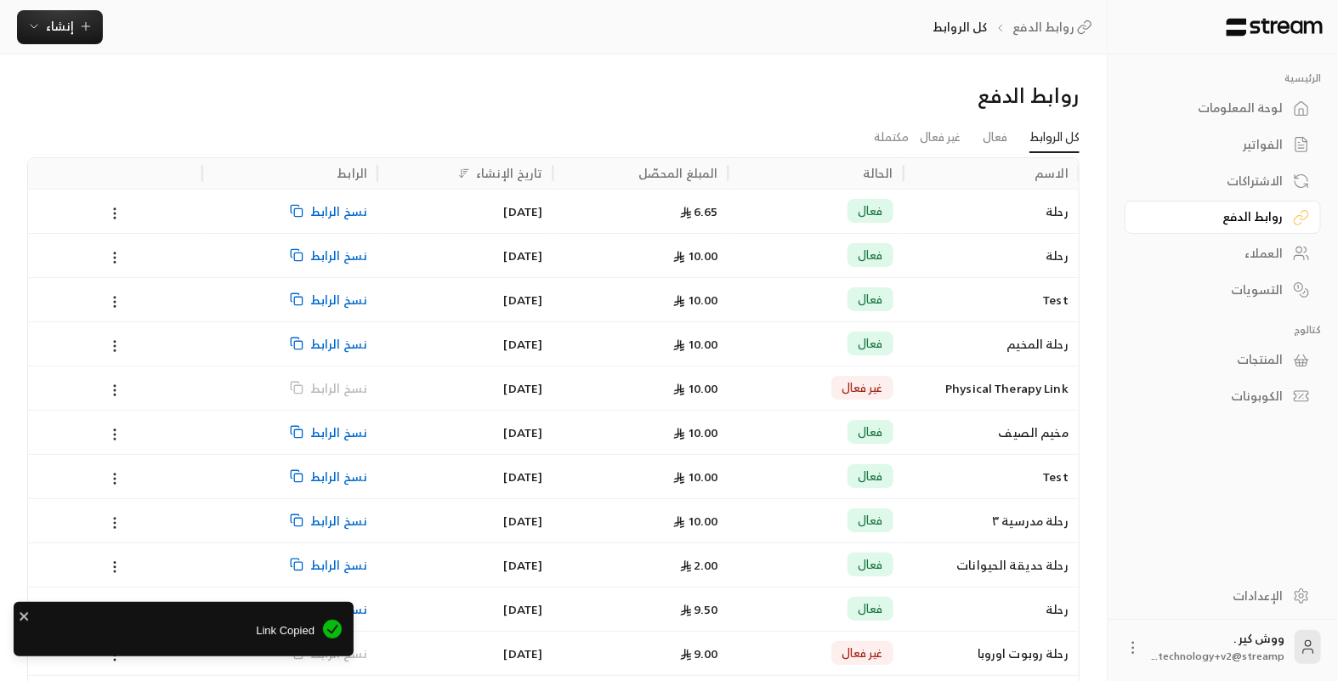
click at [402, 214] on div "[DATE]" at bounding box center [465, 211] width 155 height 43
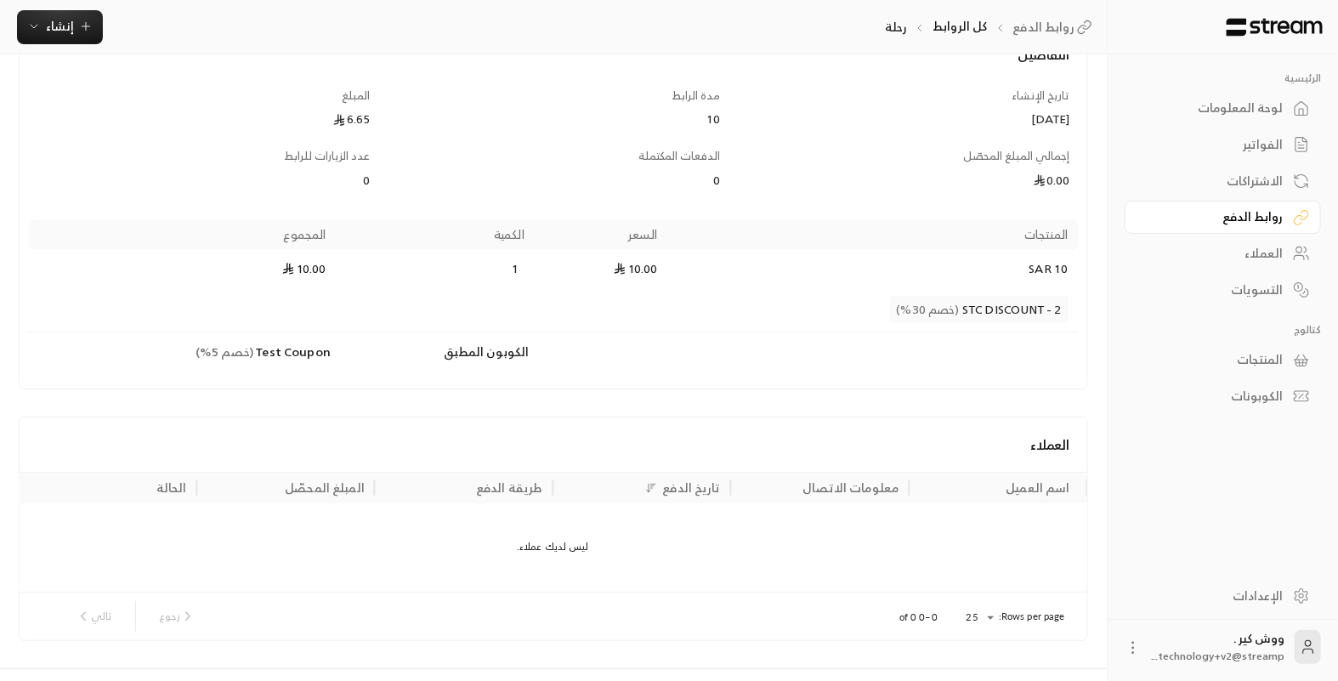
scroll to position [151, 0]
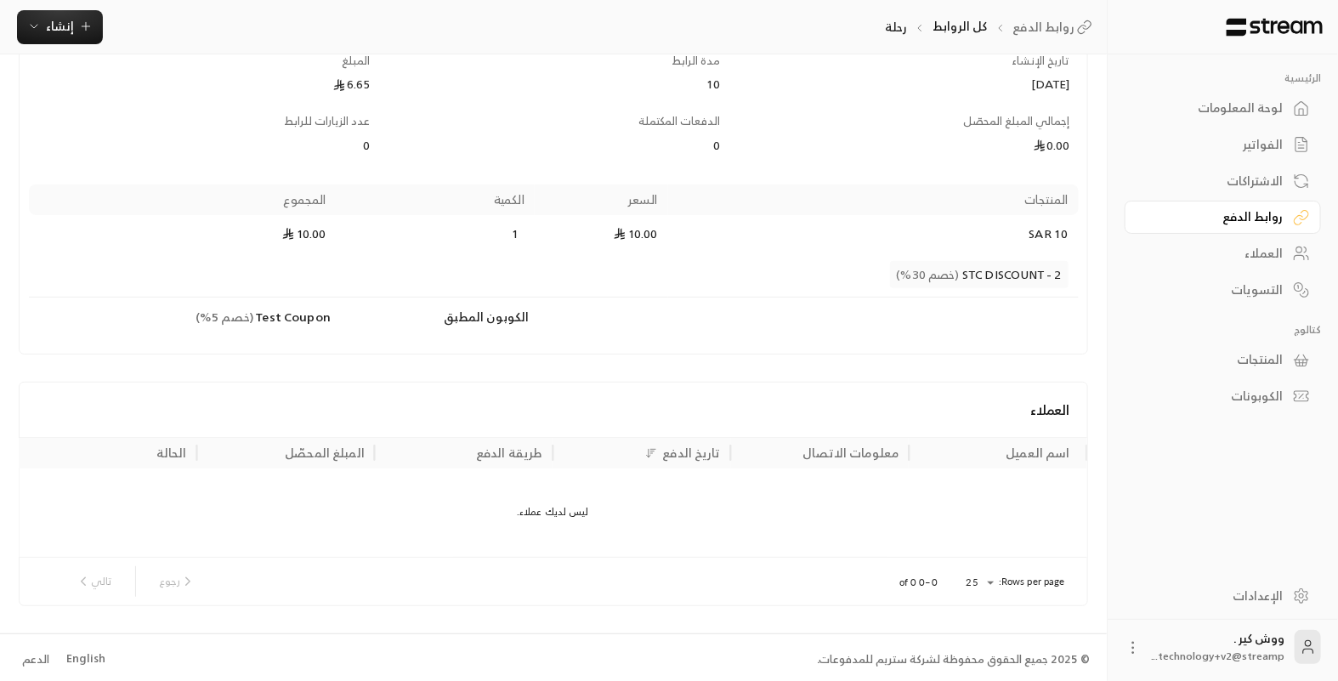
click at [1236, 183] on div "الاشتراكات" at bounding box center [1214, 181] width 137 height 17
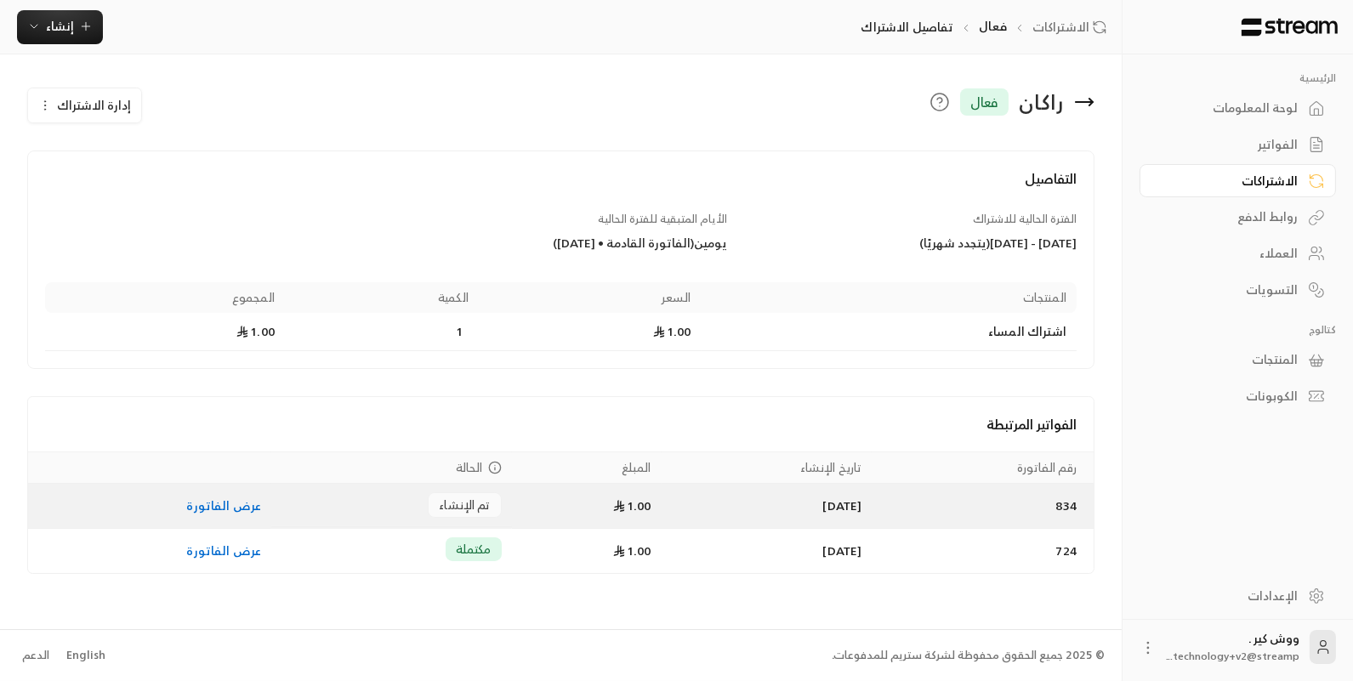
click at [200, 505] on link "عرض الفاتورة" at bounding box center [223, 505] width 75 height 21
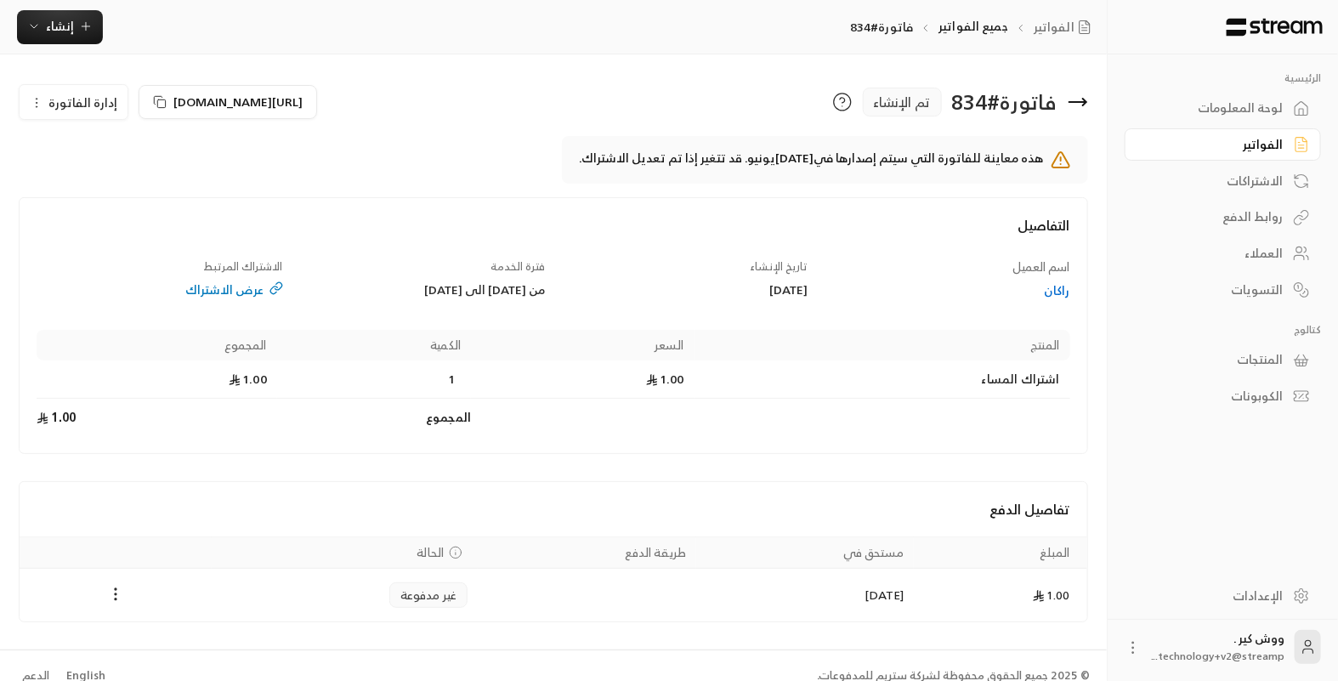
click at [1054, 290] on div "راكان" at bounding box center [948, 290] width 246 height 17
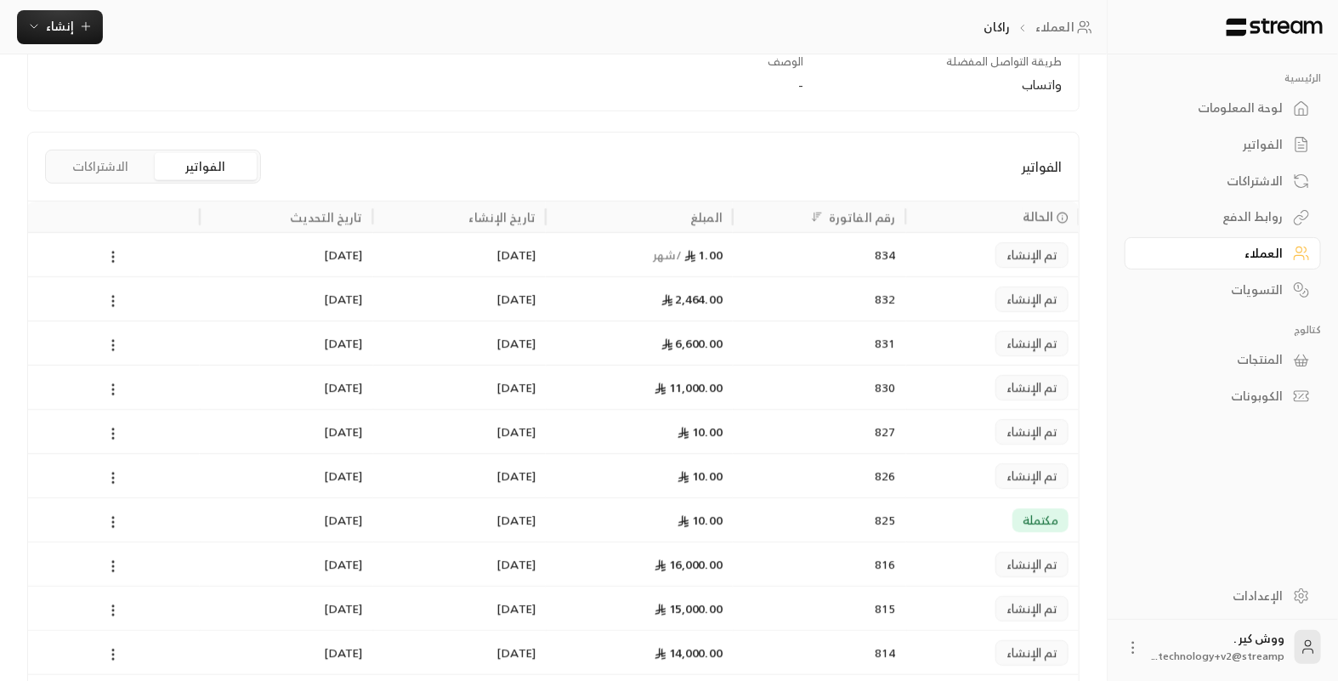
scroll to position [310, 0]
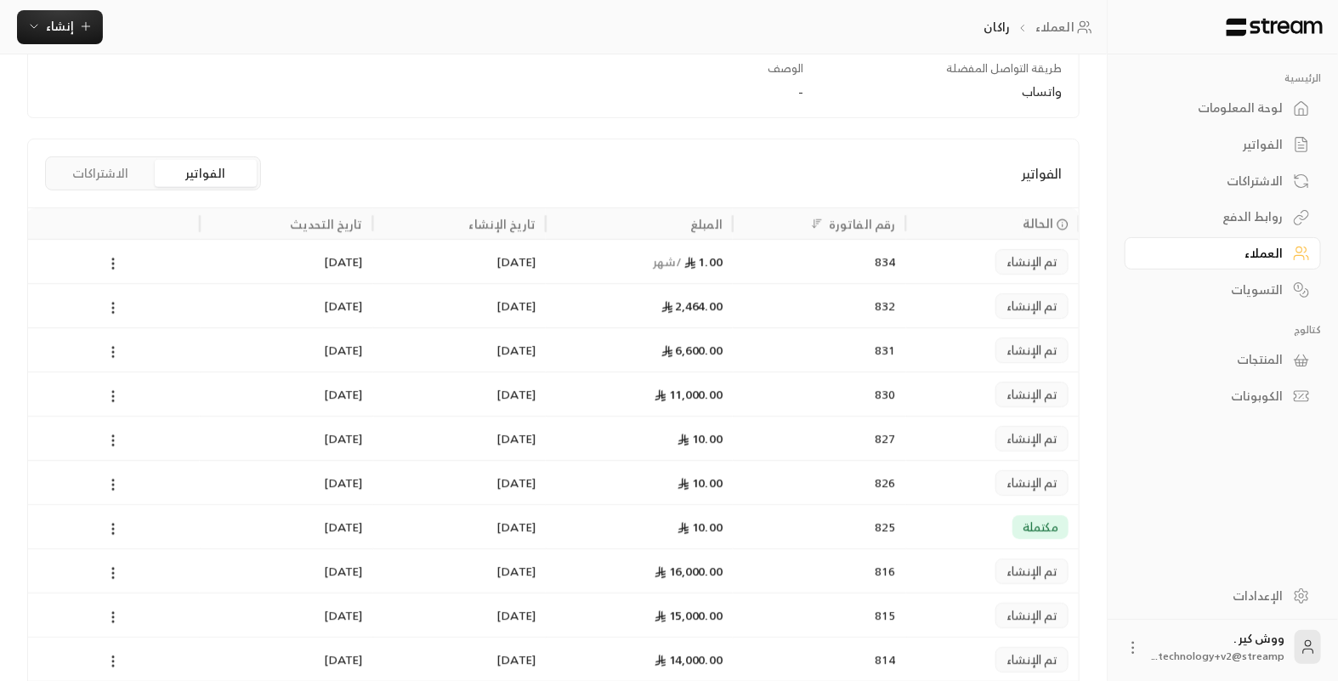
click at [1234, 105] on div "لوحة المعلومات" at bounding box center [1214, 107] width 137 height 17
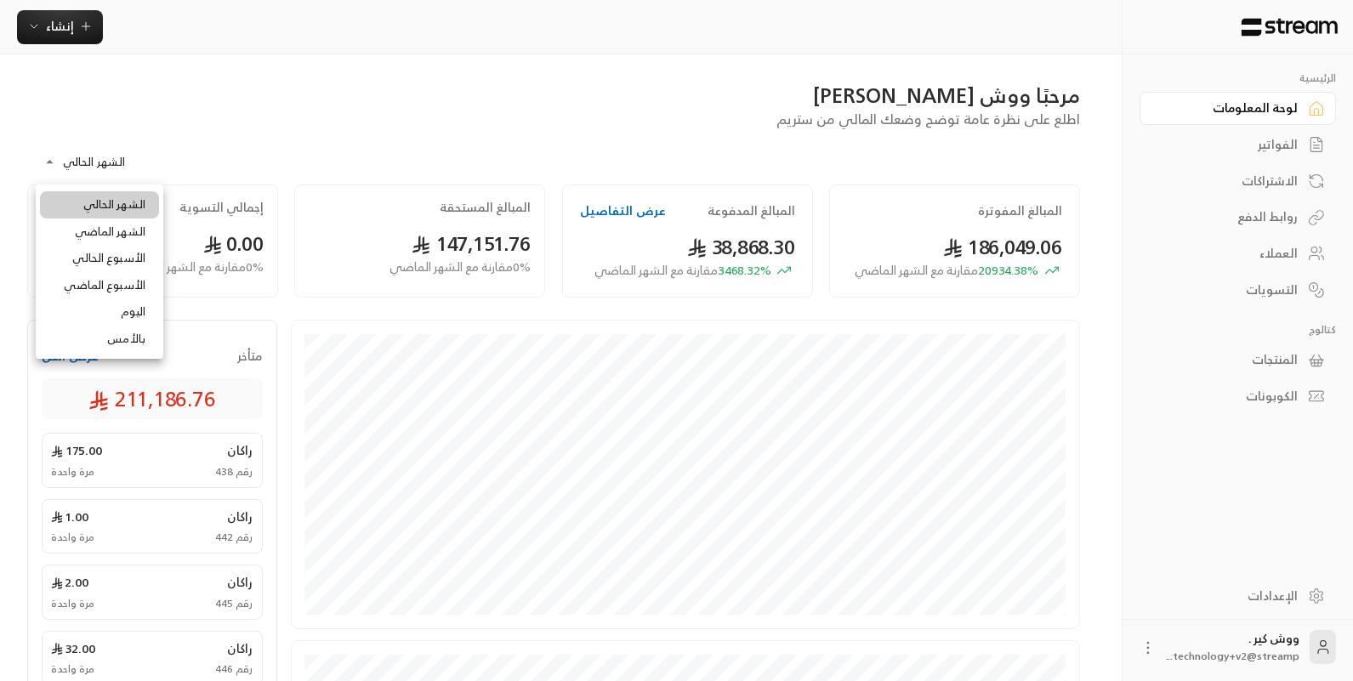
click at [83, 163] on body "**********" at bounding box center [676, 340] width 1353 height 681
click at [602, 210] on div at bounding box center [676, 340] width 1353 height 681
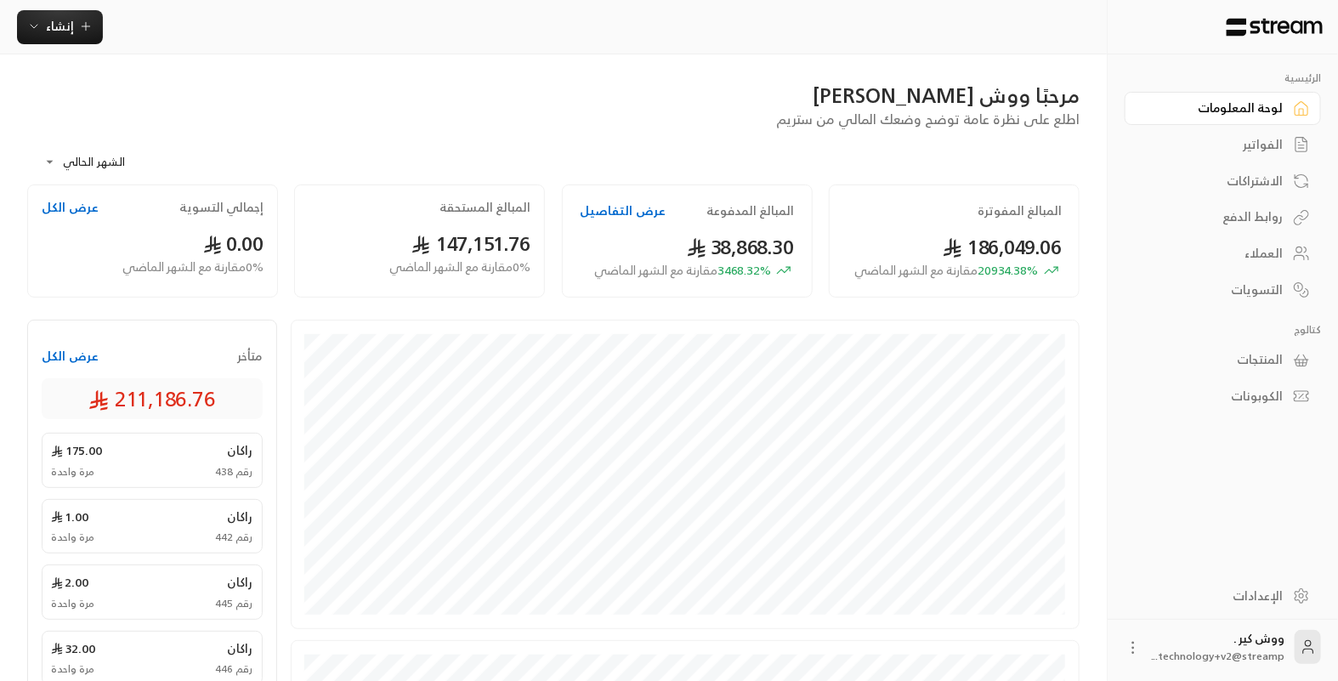
click at [611, 210] on button "عرض التفاصيل" at bounding box center [623, 210] width 86 height 17
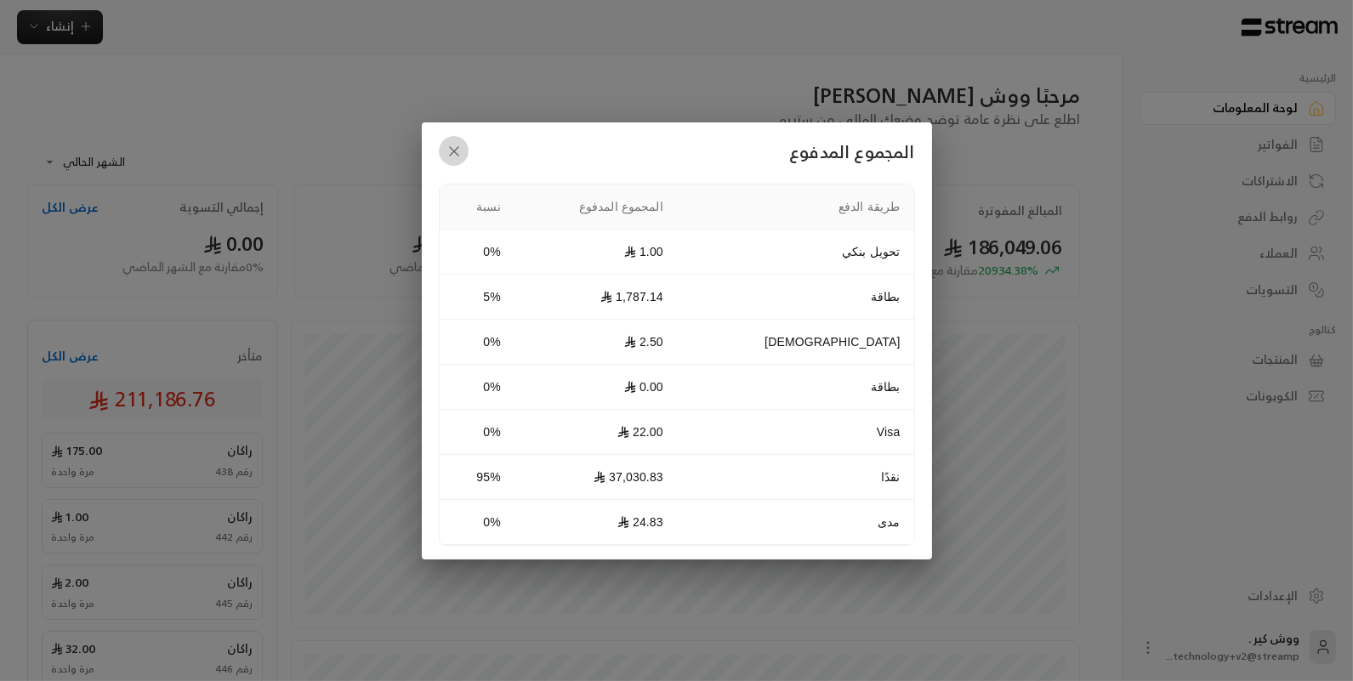
click at [452, 149] on icon "button" at bounding box center [454, 151] width 17 height 17
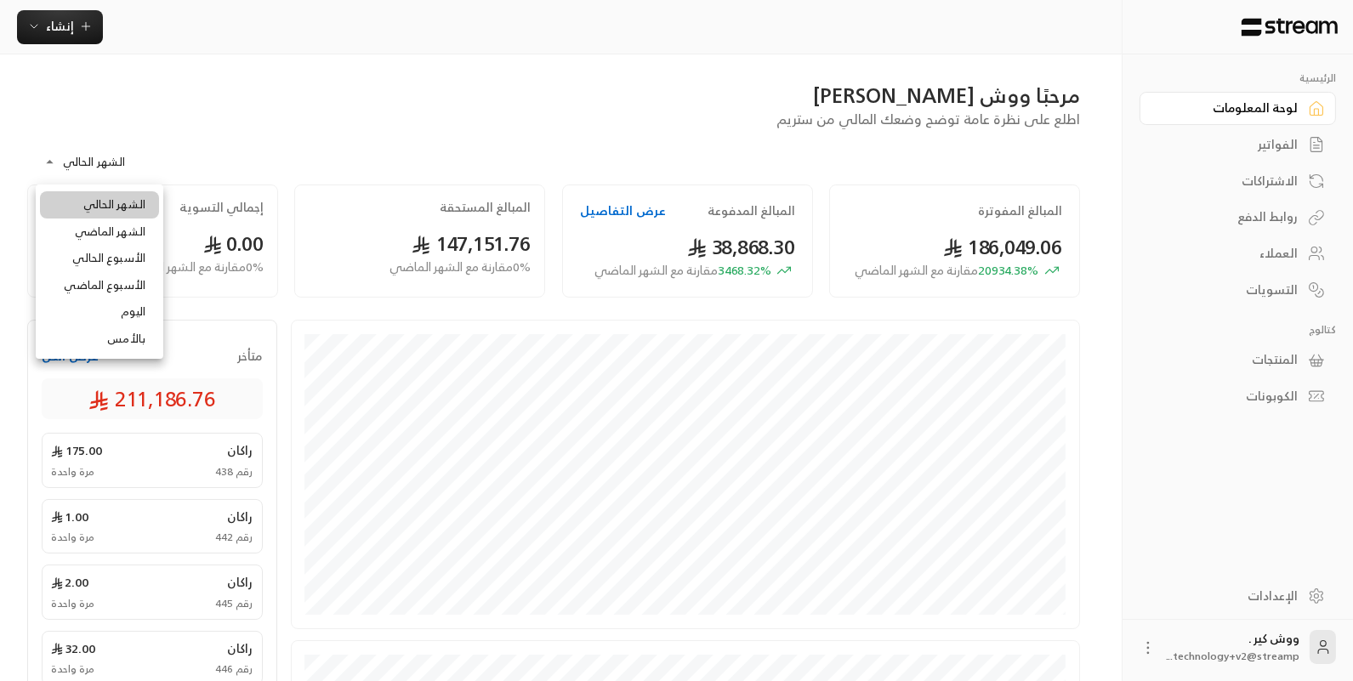
click at [92, 172] on body "**********" at bounding box center [676, 340] width 1353 height 681
click at [610, 207] on div at bounding box center [676, 340] width 1353 height 681
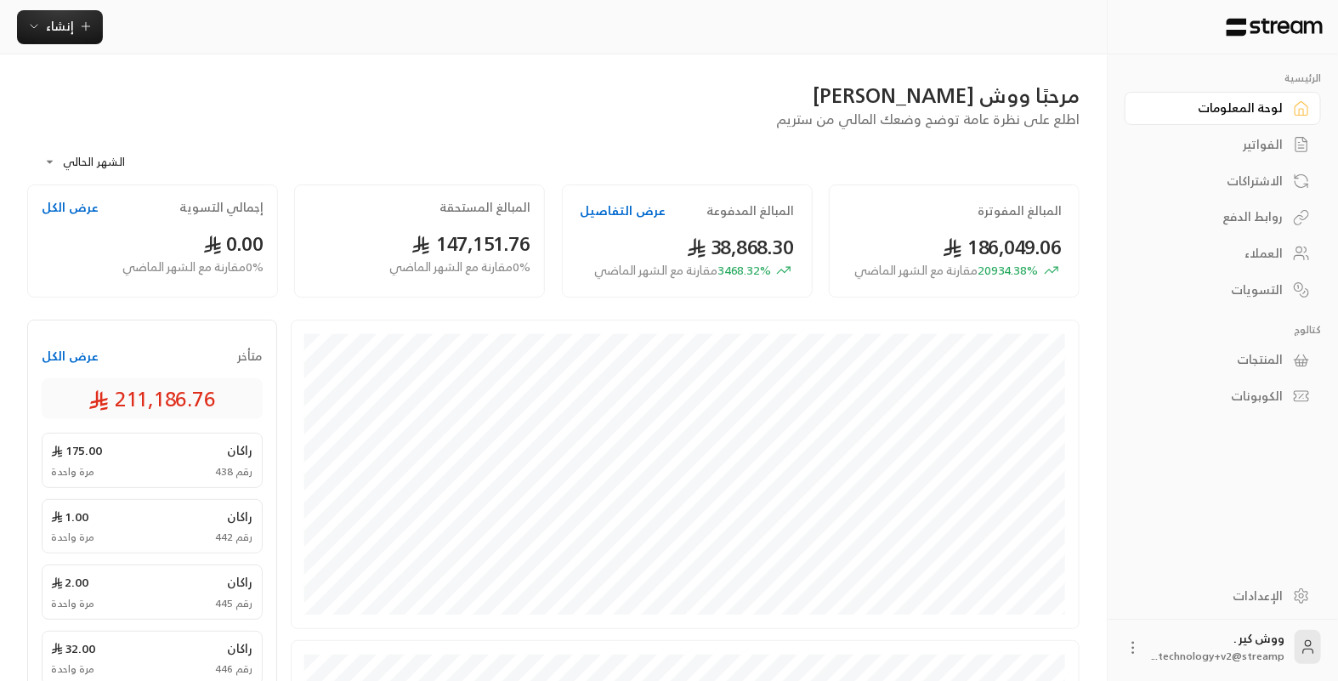
click at [610, 207] on button "عرض التفاصيل" at bounding box center [623, 210] width 86 height 17
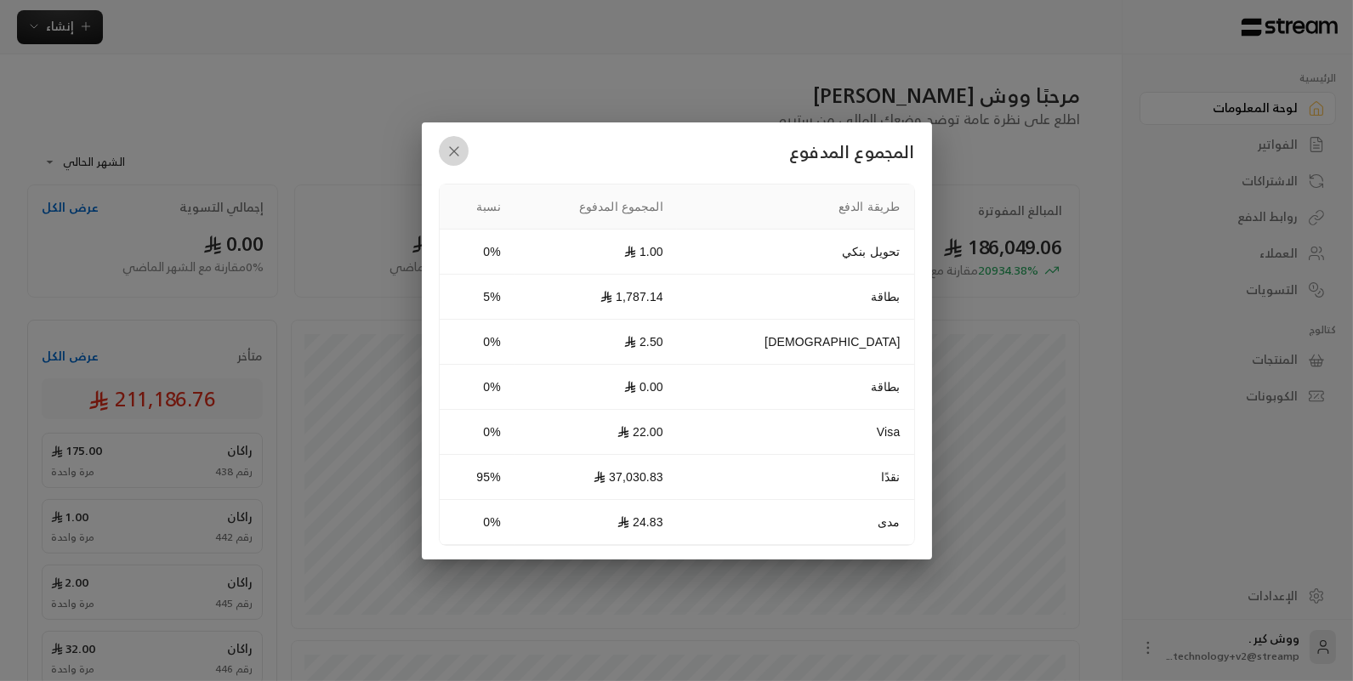
click at [446, 153] on icon "button" at bounding box center [454, 151] width 17 height 17
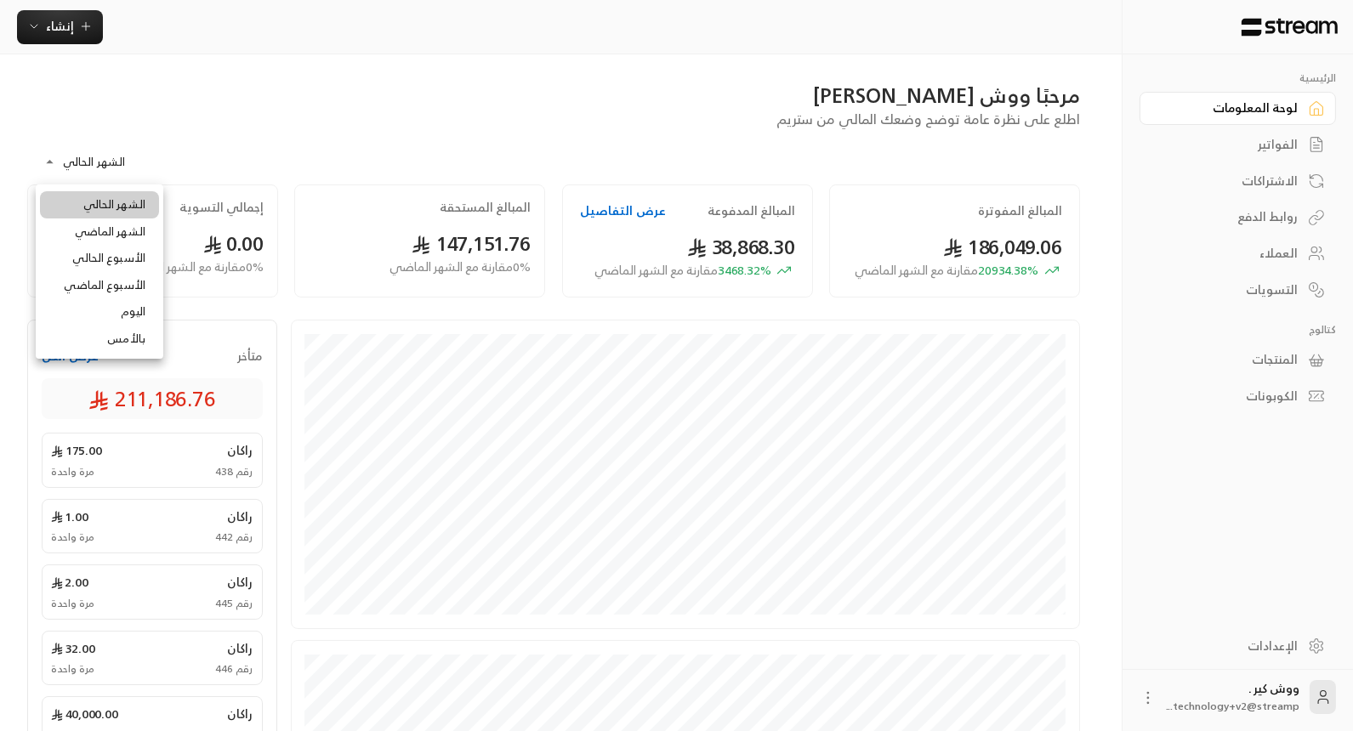
click at [65, 161] on body "**********" at bounding box center [676, 365] width 1353 height 731
click at [96, 224] on li "الشهر الماضي" at bounding box center [99, 232] width 119 height 27
type input "**********"
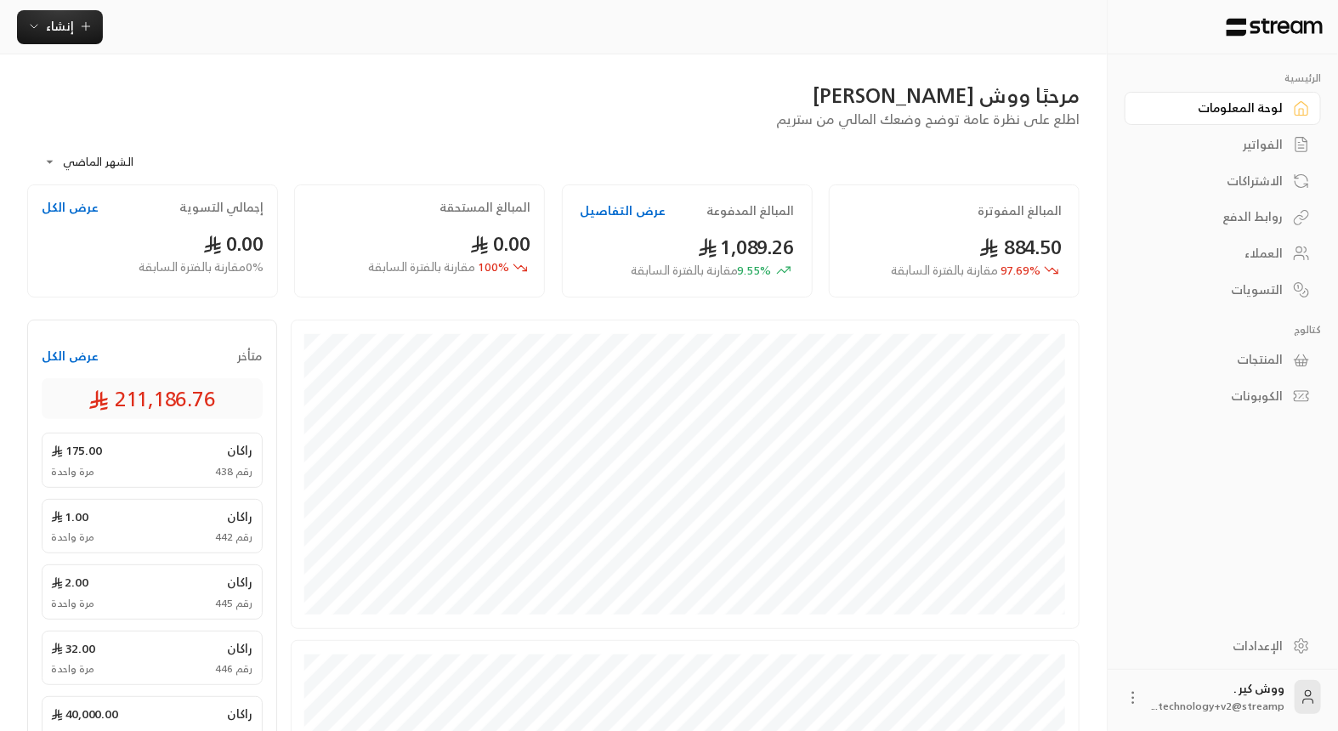
click at [1271, 138] on div "الفواتير" at bounding box center [1214, 144] width 137 height 17
